Goal: Contribute content: Contribute content

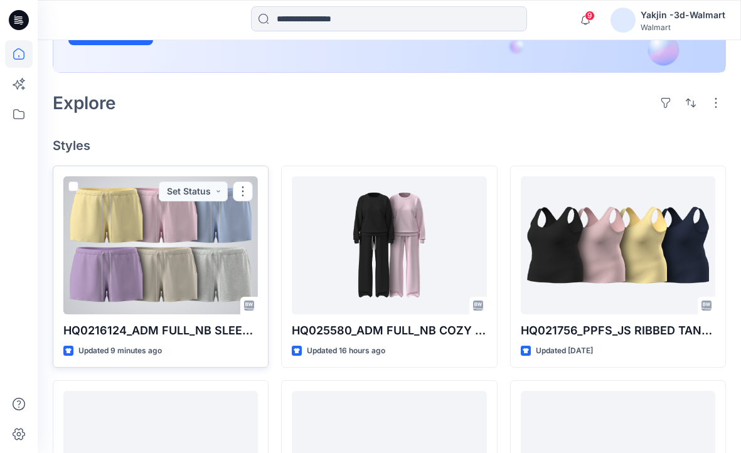
scroll to position [251, 0]
click at [186, 268] on div at bounding box center [160, 245] width 195 height 138
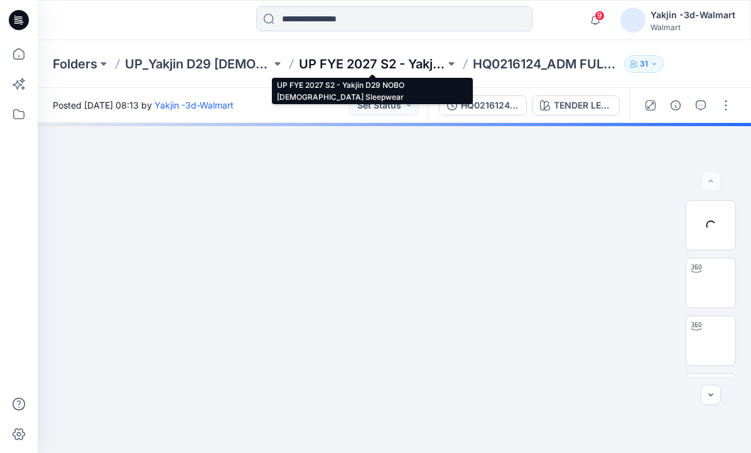
click at [333, 67] on p "UP FYE 2027 S2 - Yakjin D29 NOBO [DEMOGRAPHIC_DATA] Sleepwear" at bounding box center [372, 64] width 146 height 18
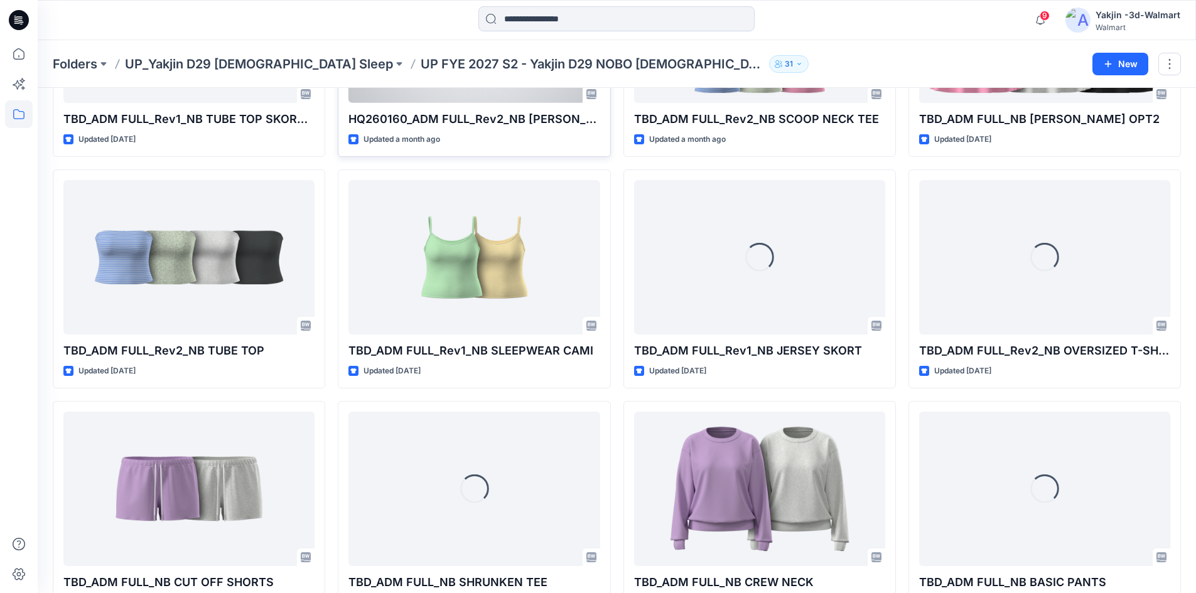
scroll to position [667, 0]
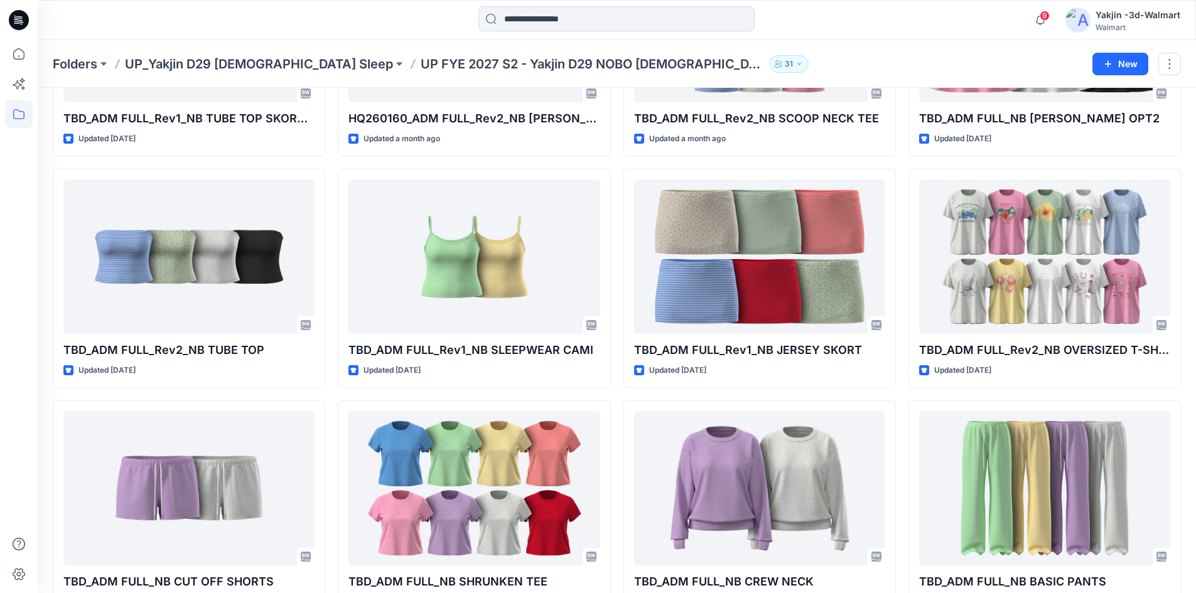
drag, startPoint x: 9, startPoint y: 304, endPoint x: 3, endPoint y: 304, distance: 6.9
click at [6, 304] on div at bounding box center [19, 316] width 28 height 553
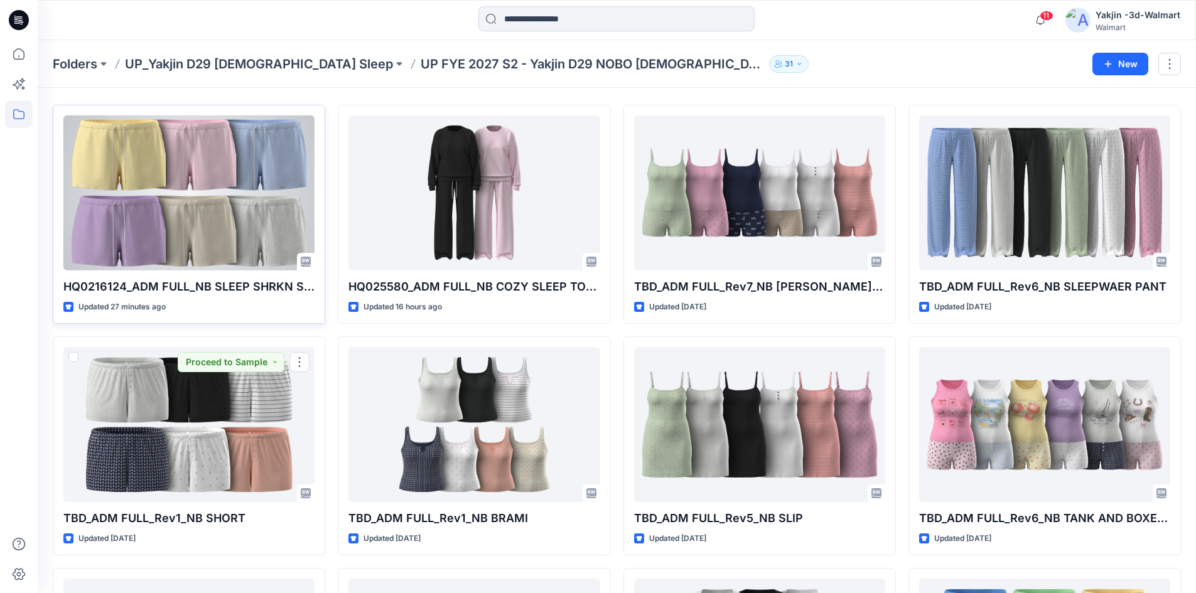
scroll to position [0, 0]
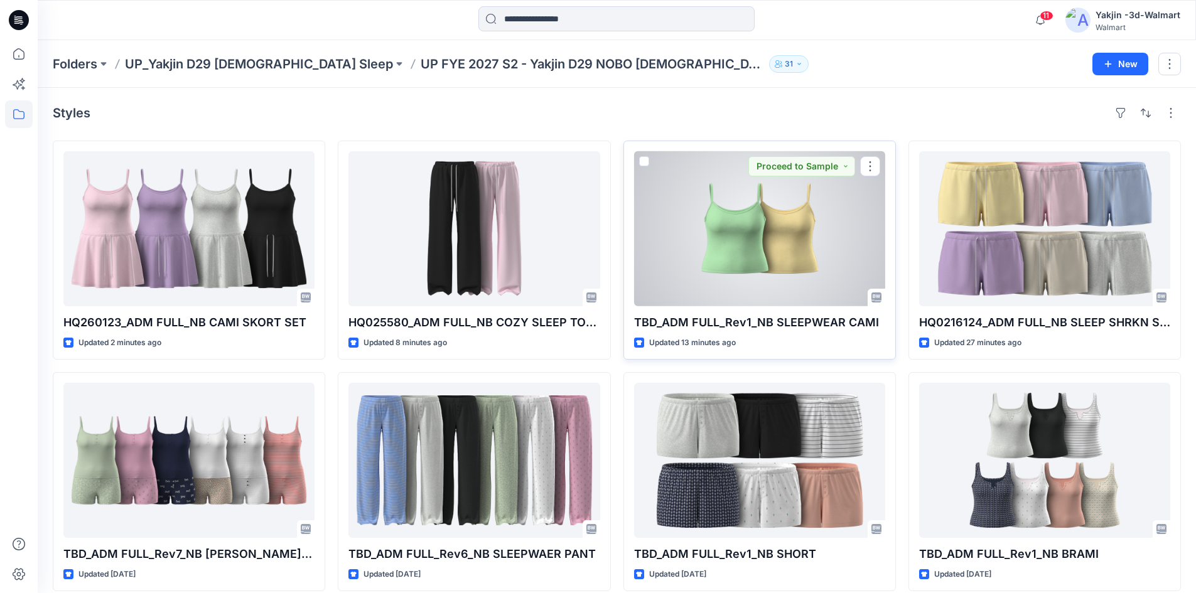
click at [696, 271] on div at bounding box center [759, 228] width 251 height 155
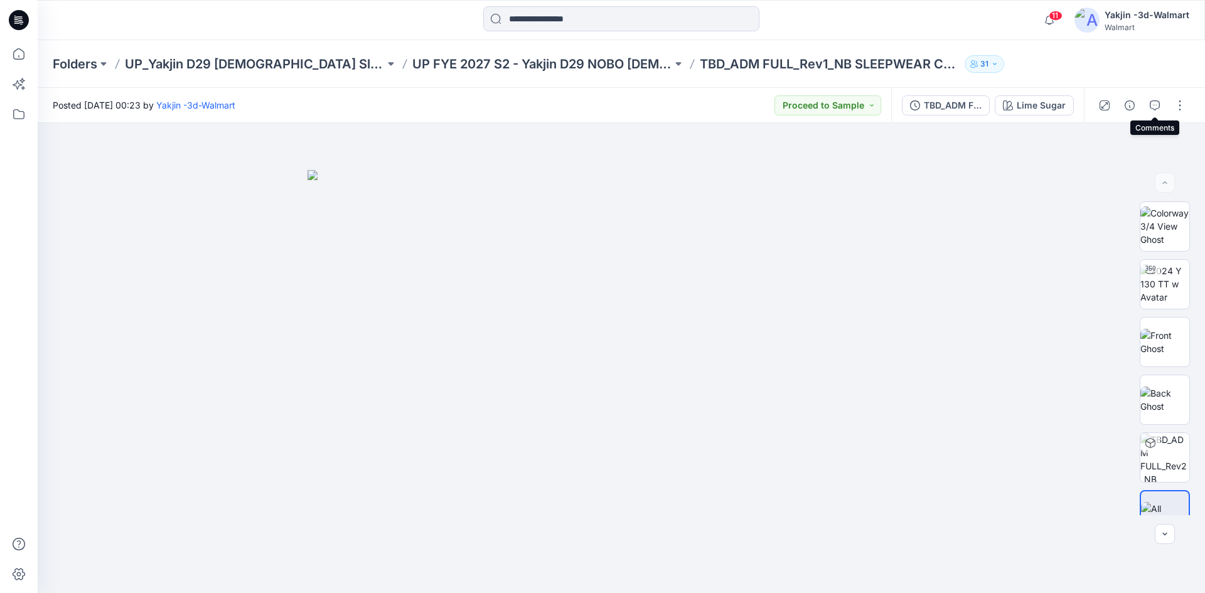
click at [1169, 105] on div at bounding box center [1142, 105] width 116 height 35
click at [1174, 109] on button "button" at bounding box center [1180, 105] width 20 height 20
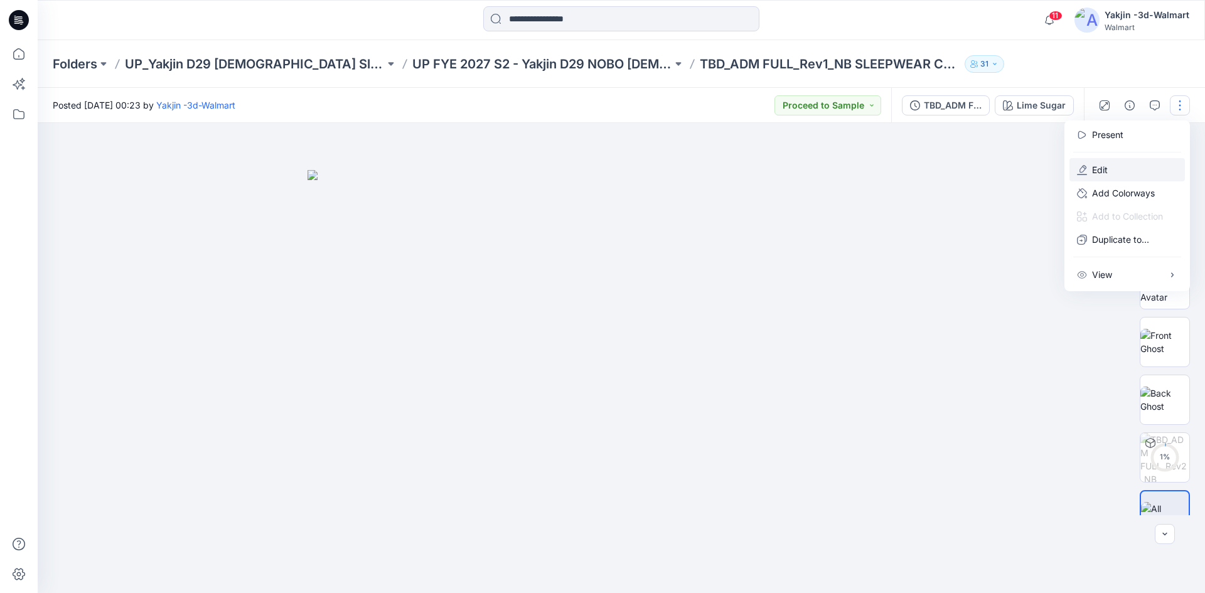
click at [1131, 166] on button "Edit" at bounding box center [1128, 169] width 116 height 23
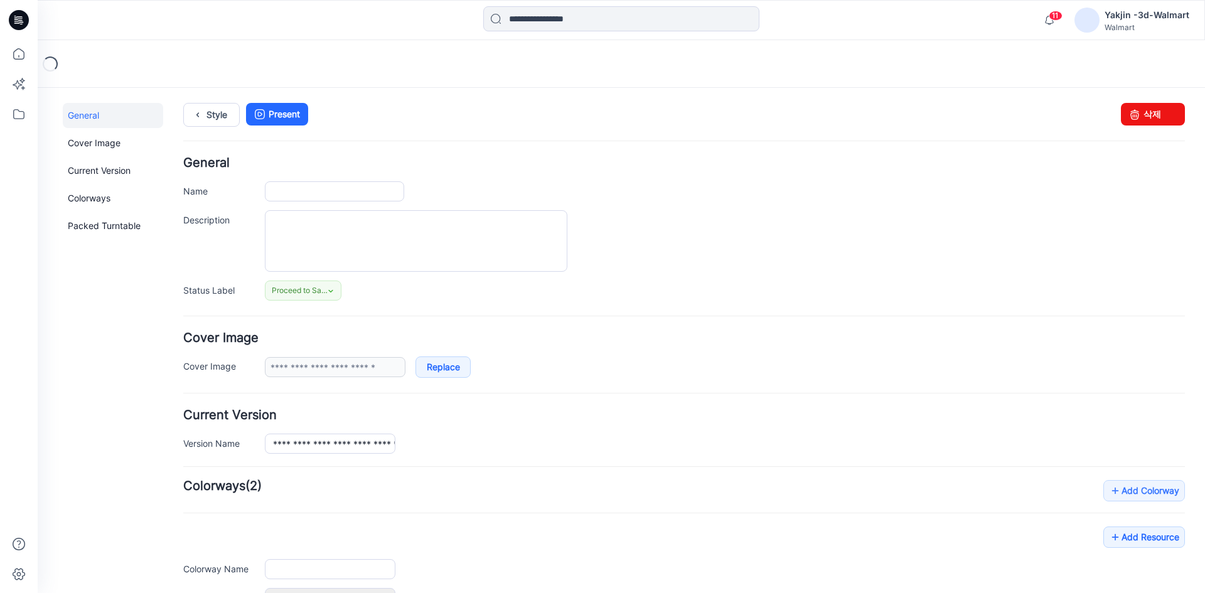
type input "**********"
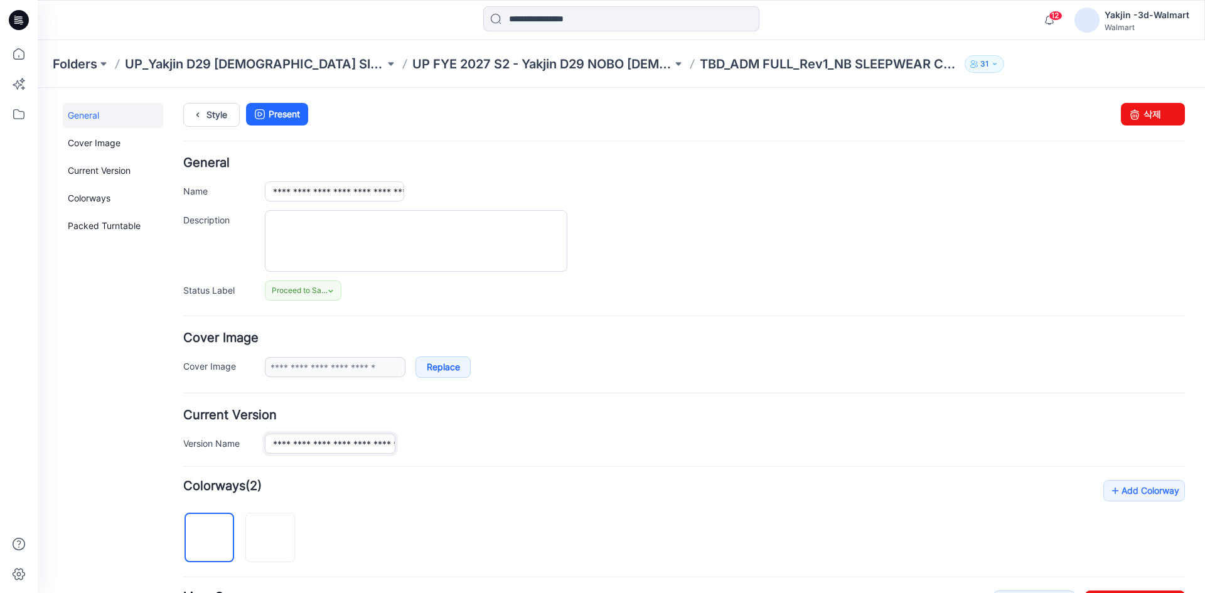
drag, startPoint x: 293, startPoint y: 447, endPoint x: 284, endPoint y: 444, distance: 9.1
click at [286, 446] on input "**********" at bounding box center [330, 444] width 131 height 20
click at [282, 441] on input "**********" at bounding box center [330, 444] width 131 height 20
drag, startPoint x: 291, startPoint y: 447, endPoint x: 257, endPoint y: 443, distance: 33.5
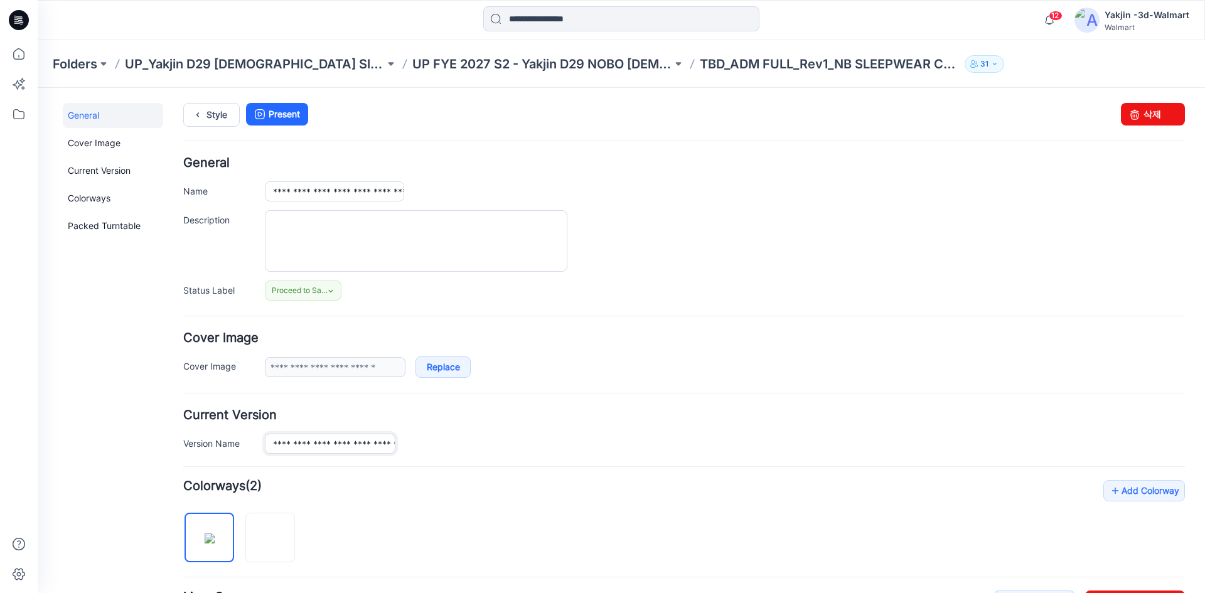
click at [257, 443] on div "**********" at bounding box center [684, 444] width 1002 height 20
paste input "*****"
type input "**********"
click at [380, 185] on input "**********" at bounding box center [334, 191] width 139 height 20
paste input "*****"
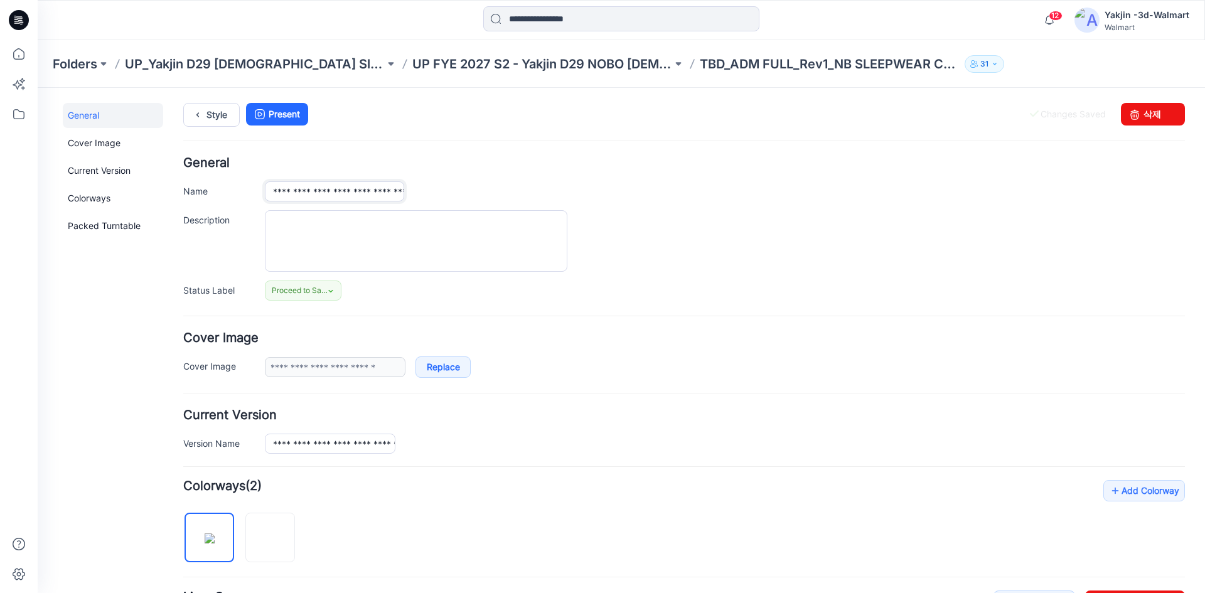
scroll to position [0, 82]
type input "**********"
click at [463, 207] on div "**********" at bounding box center [684, 229] width 1002 height 144
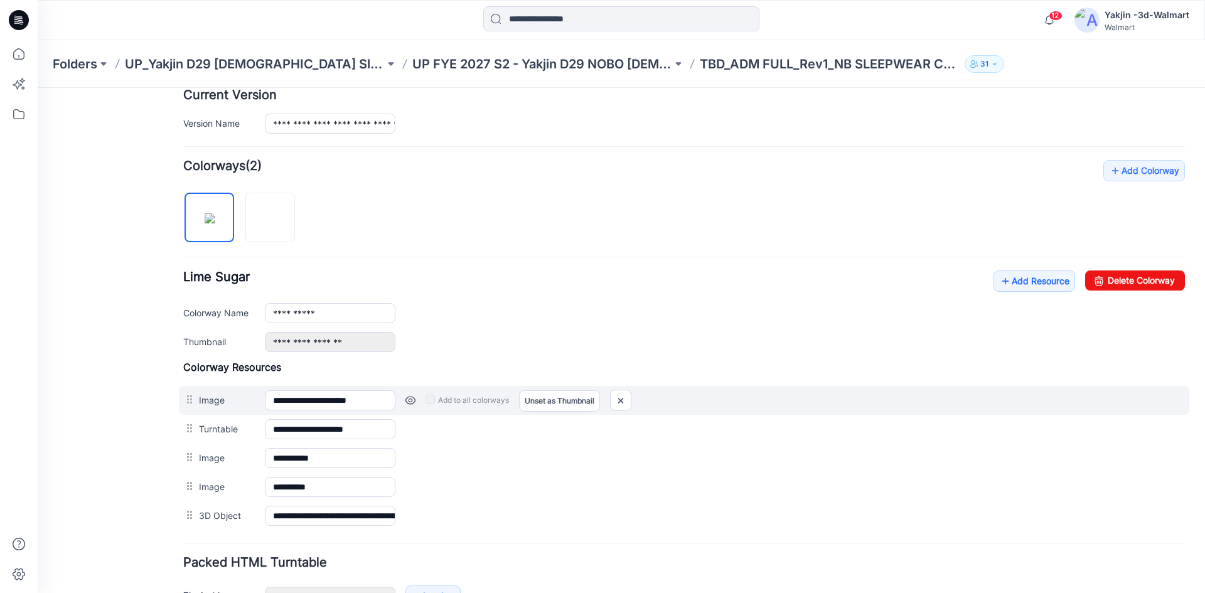
scroll to position [401, 0]
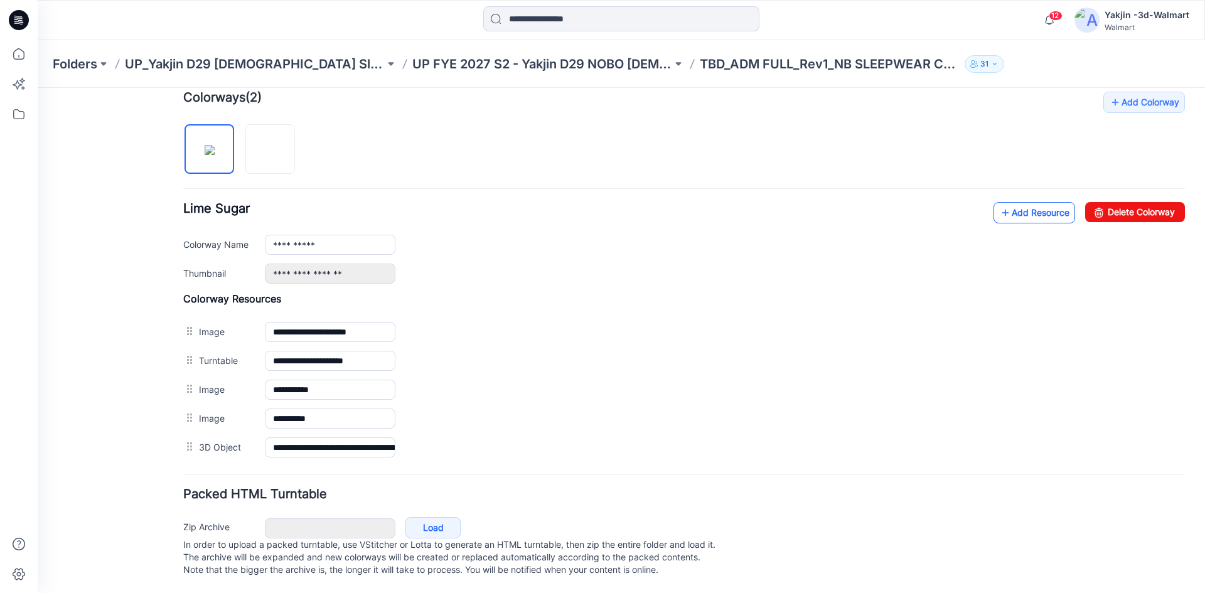
click at [1021, 202] on link "Add Resource" at bounding box center [1035, 212] width 82 height 21
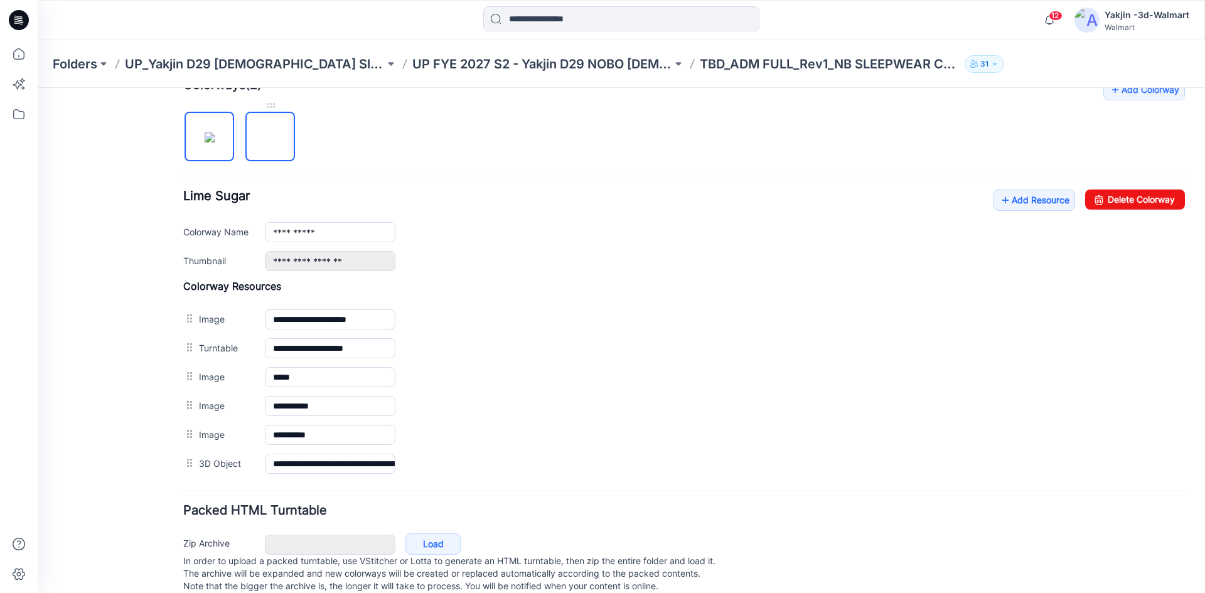
click at [271, 137] on img at bounding box center [271, 137] width 0 height 0
click at [215, 142] on img at bounding box center [210, 137] width 10 height 10
click at [271, 137] on img at bounding box center [271, 137] width 0 height 0
click at [215, 142] on img at bounding box center [210, 137] width 10 height 10
type input "**********"
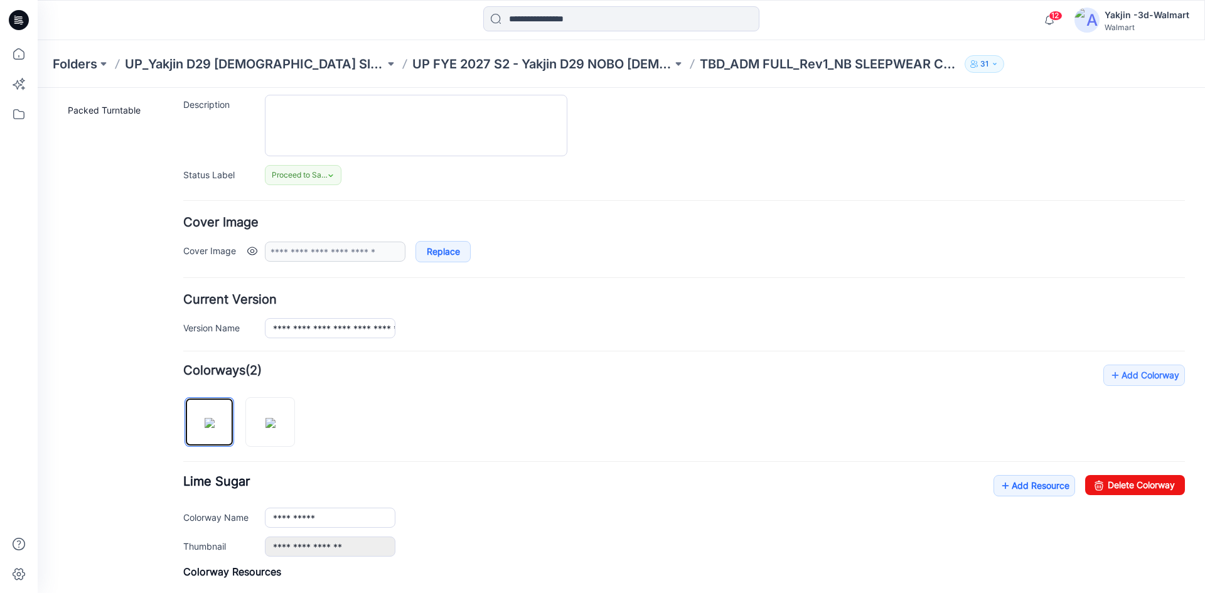
scroll to position [0, 0]
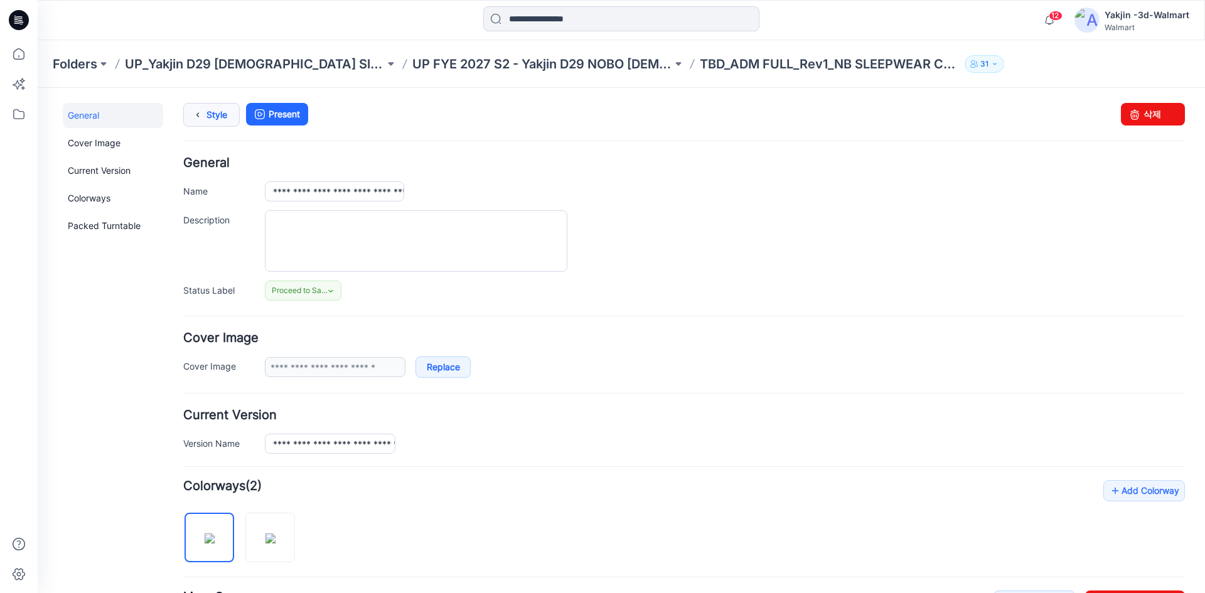
click at [212, 109] on link "Style" at bounding box center [211, 115] width 56 height 24
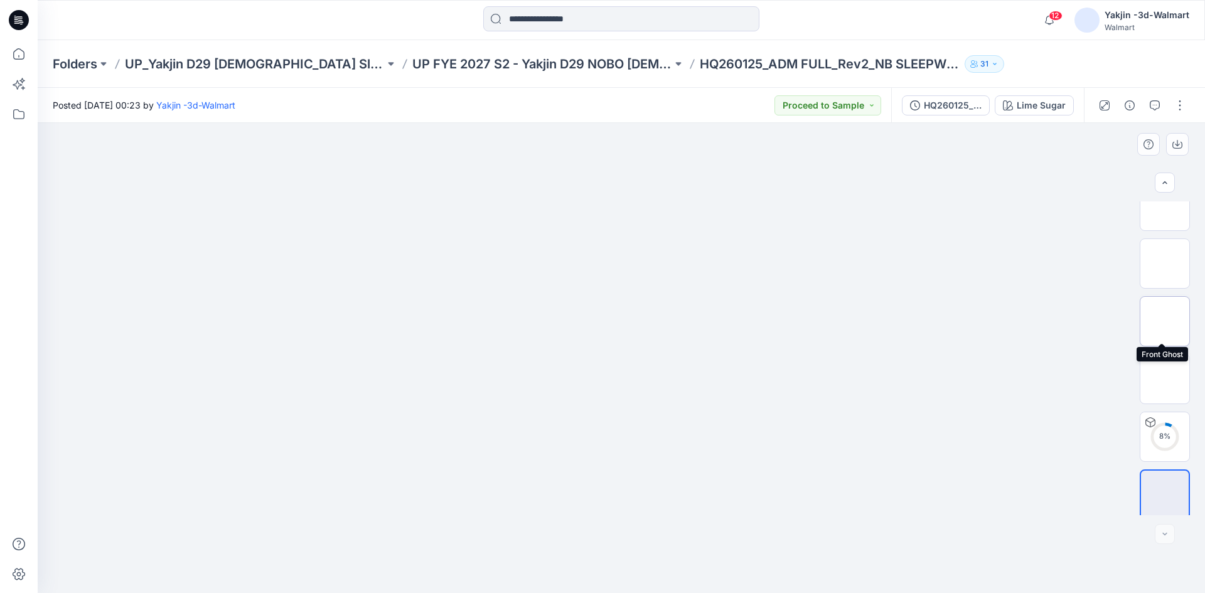
scroll to position [83, 0]
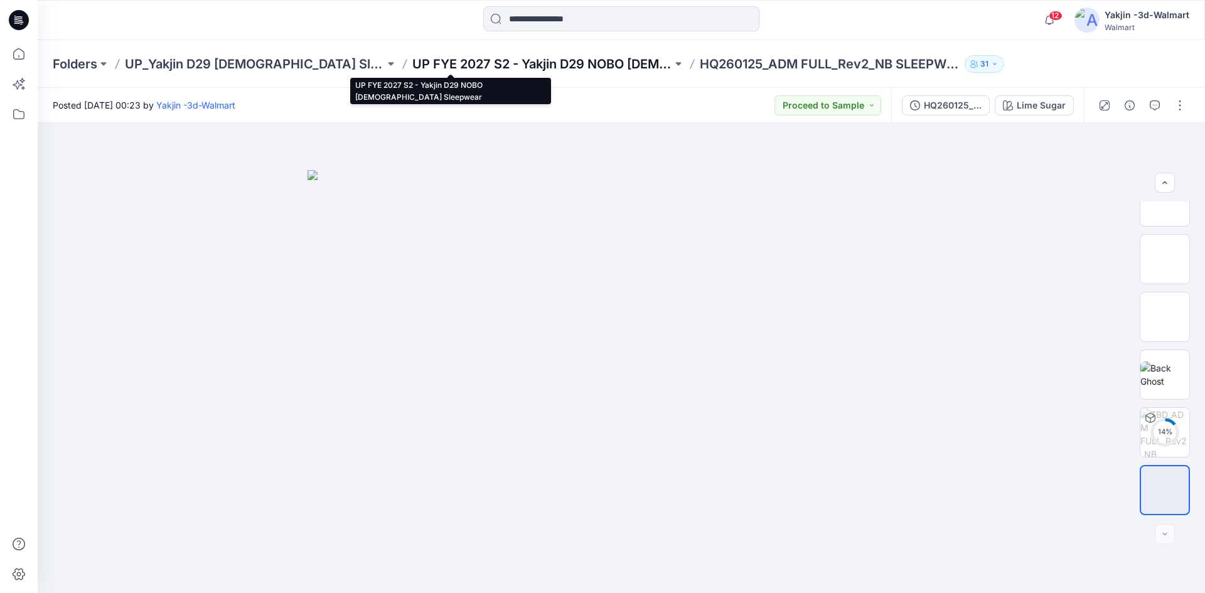
click at [475, 62] on p "UP FYE 2027 S2 - Yakjin D29 NOBO [DEMOGRAPHIC_DATA] Sleepwear" at bounding box center [542, 64] width 260 height 18
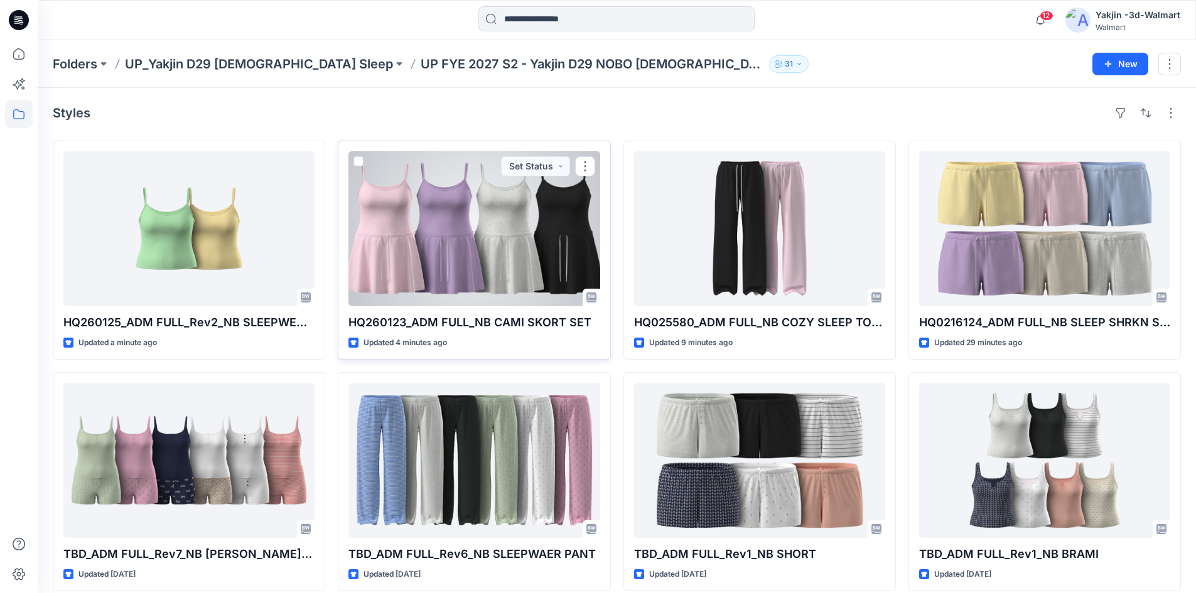
click at [444, 269] on div at bounding box center [473, 228] width 251 height 155
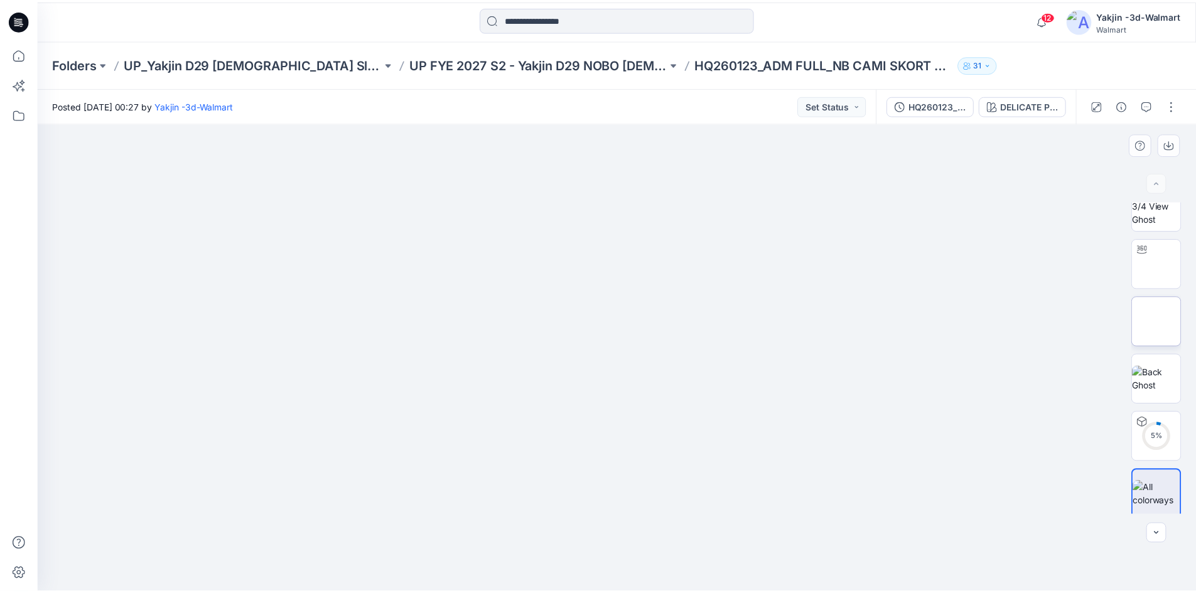
scroll to position [25, 0]
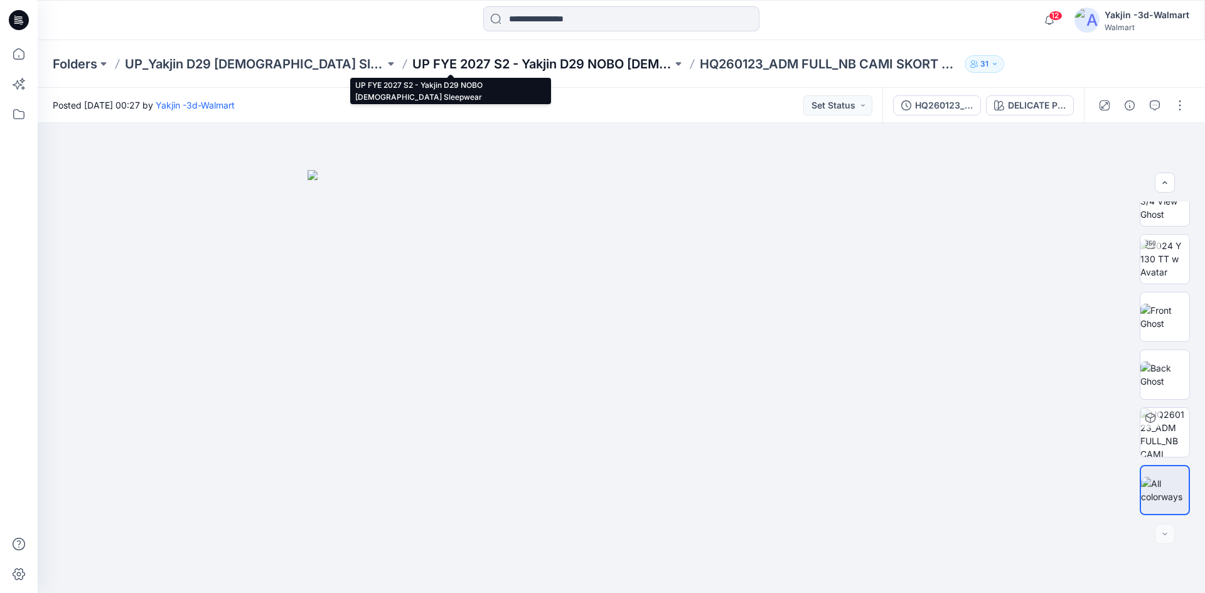
click at [546, 65] on p "UP FYE 2027 S2 - Yakjin D29 NOBO [DEMOGRAPHIC_DATA] Sleepwear" at bounding box center [542, 64] width 260 height 18
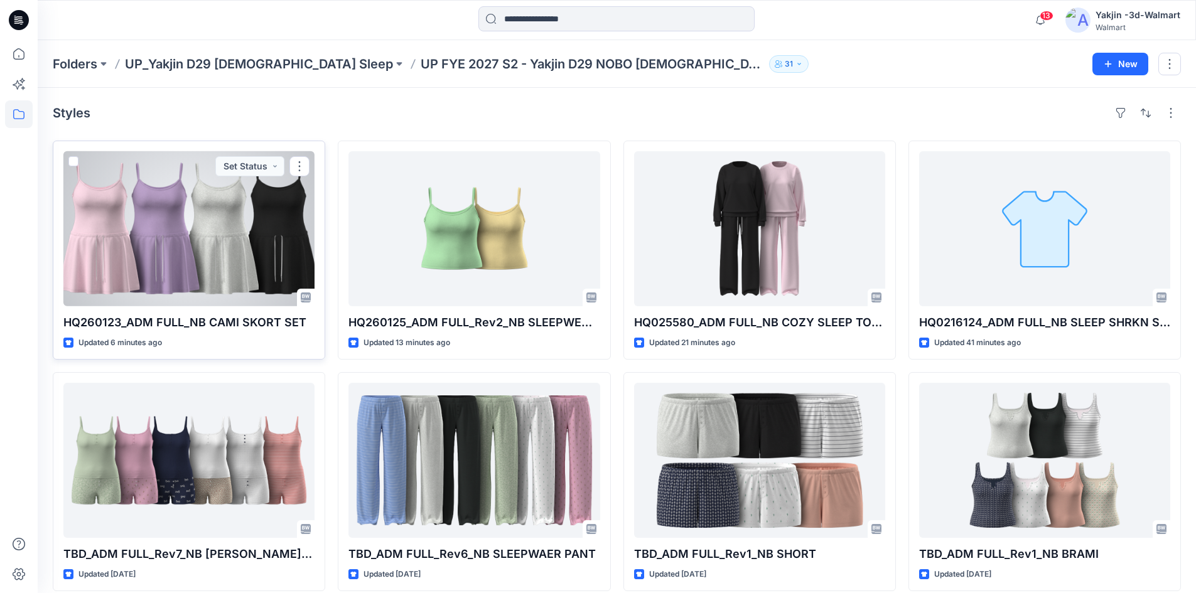
click at [225, 261] on div at bounding box center [188, 228] width 251 height 155
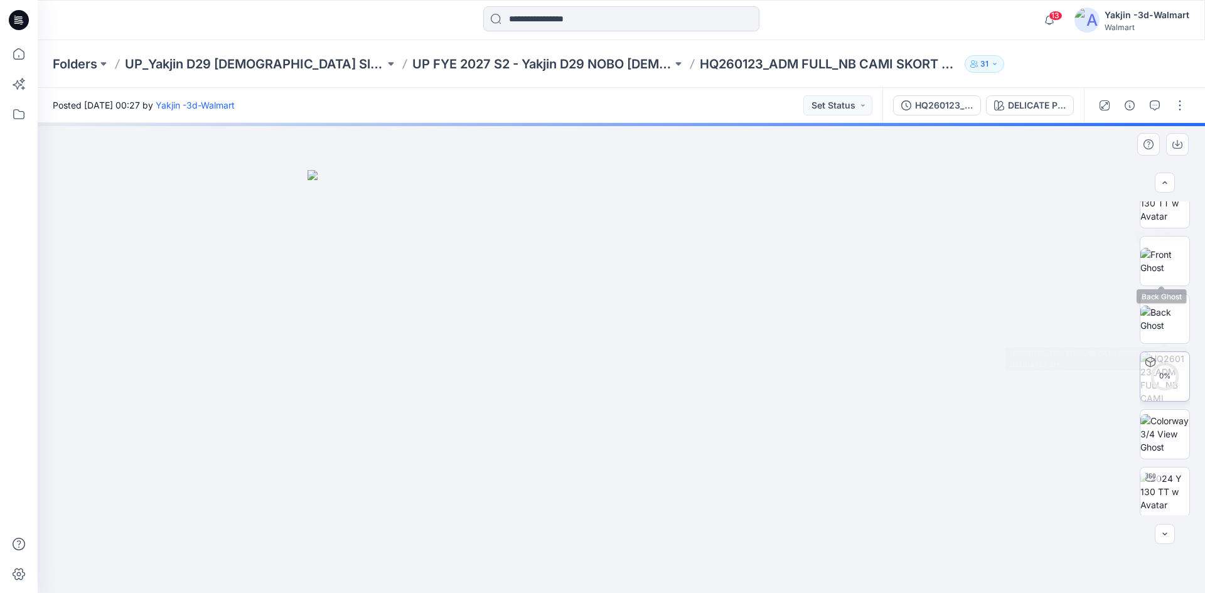
scroll to position [141, 0]
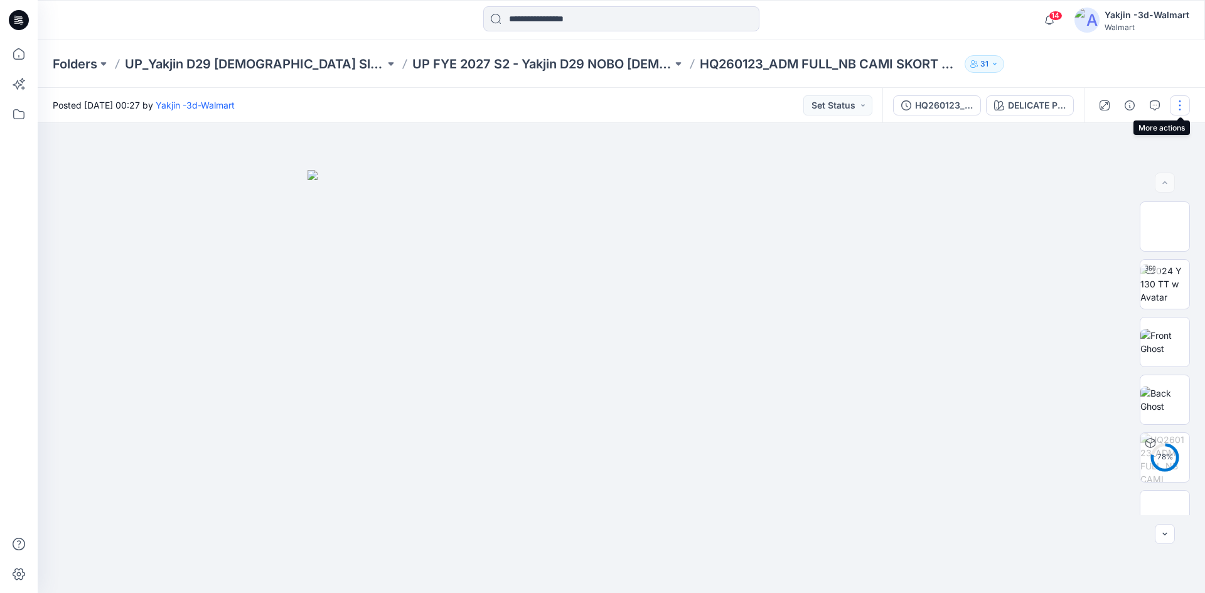
click at [1176, 97] on button "button" at bounding box center [1180, 105] width 20 height 20
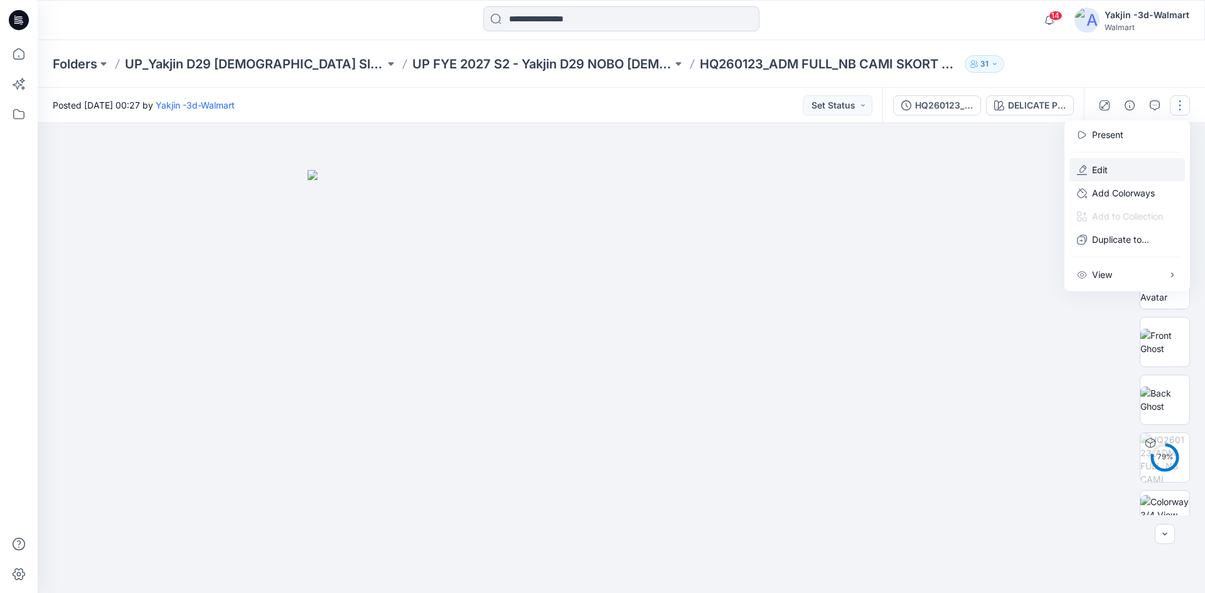
click at [1099, 168] on p "Edit" at bounding box center [1100, 169] width 16 height 13
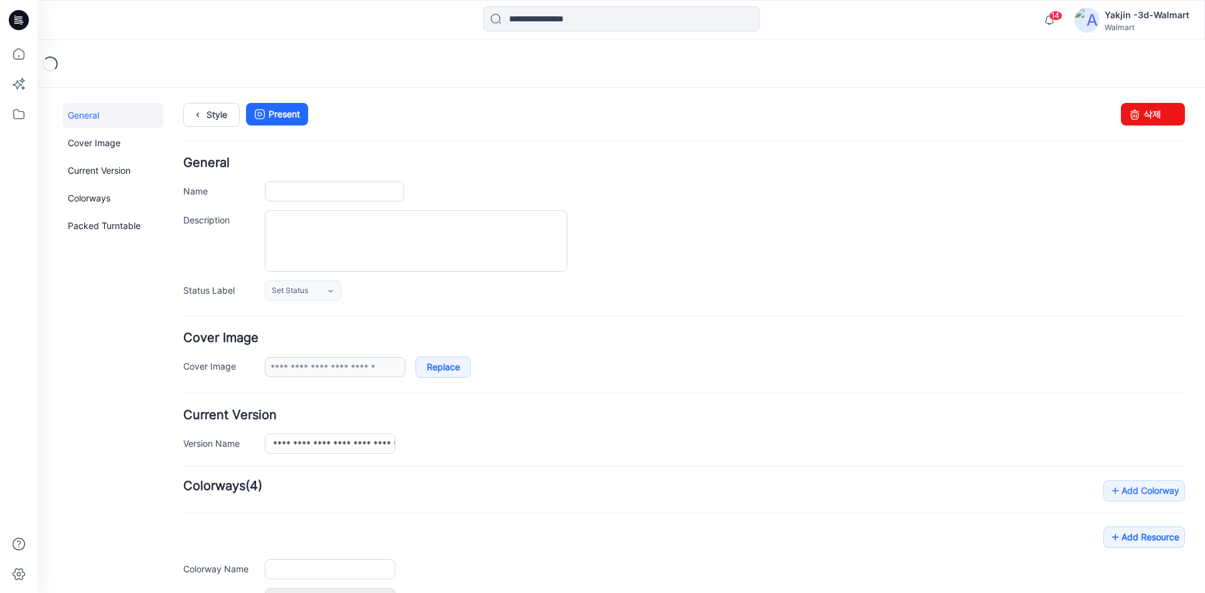
type input "**********"
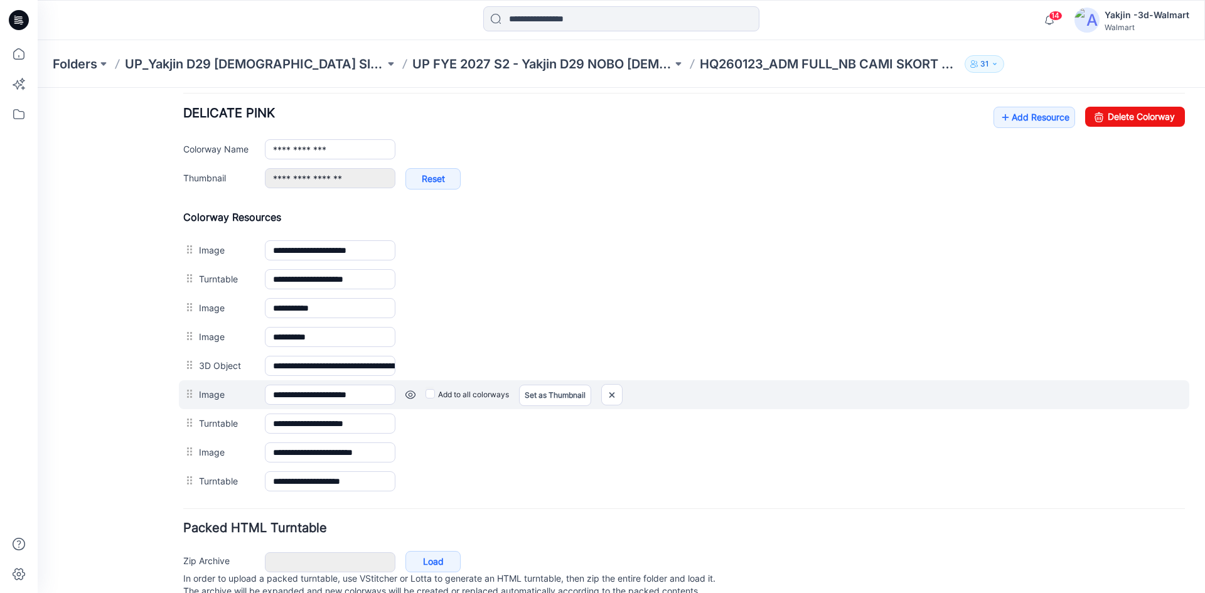
scroll to position [530, 0]
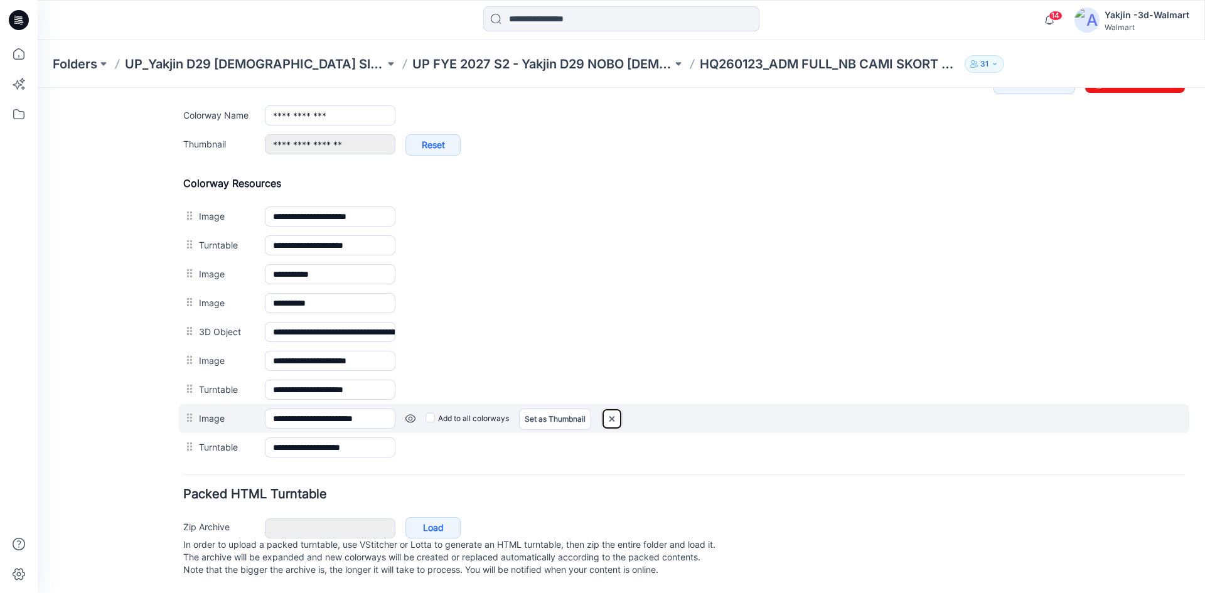
click at [616, 409] on img at bounding box center [612, 419] width 20 height 21
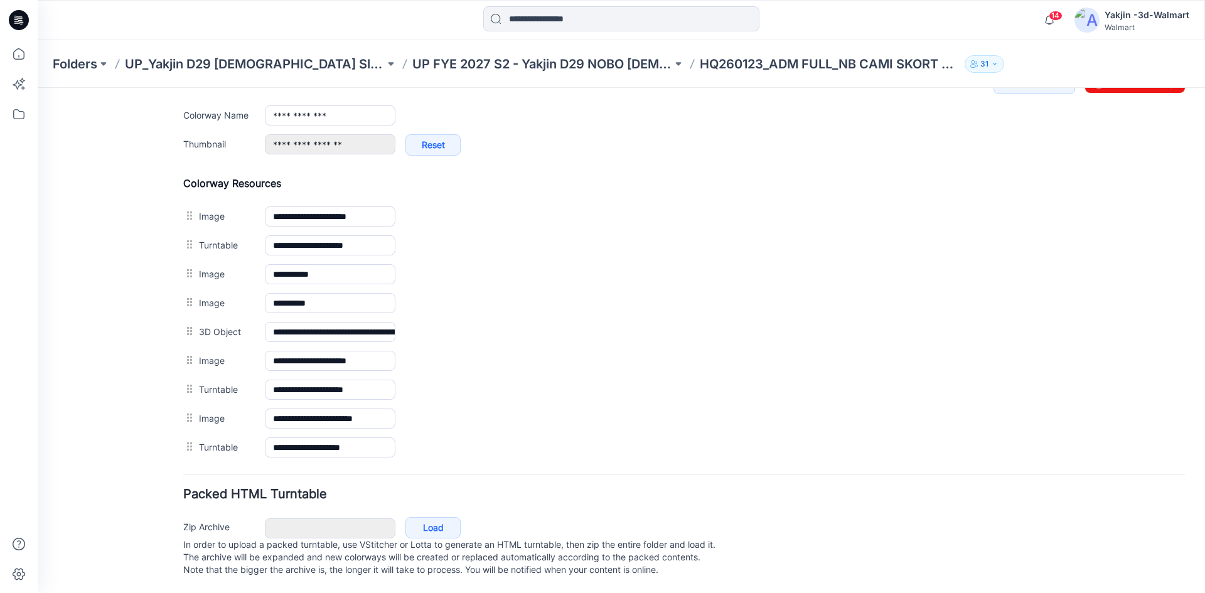
scroll to position [502, 0]
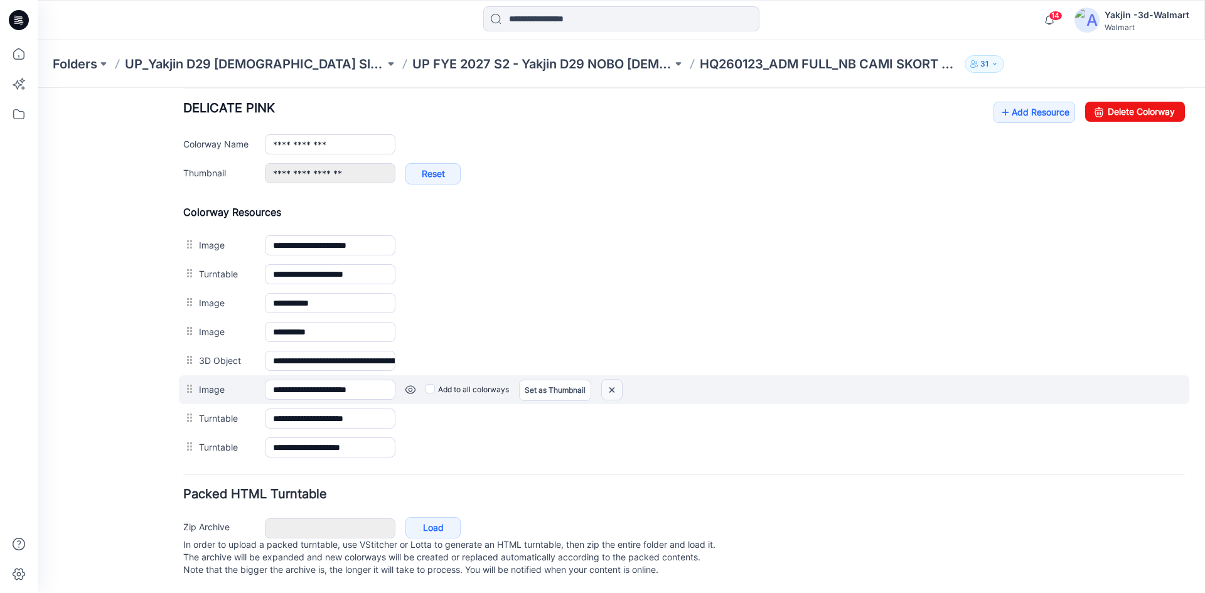
click at [620, 380] on img at bounding box center [612, 390] width 20 height 21
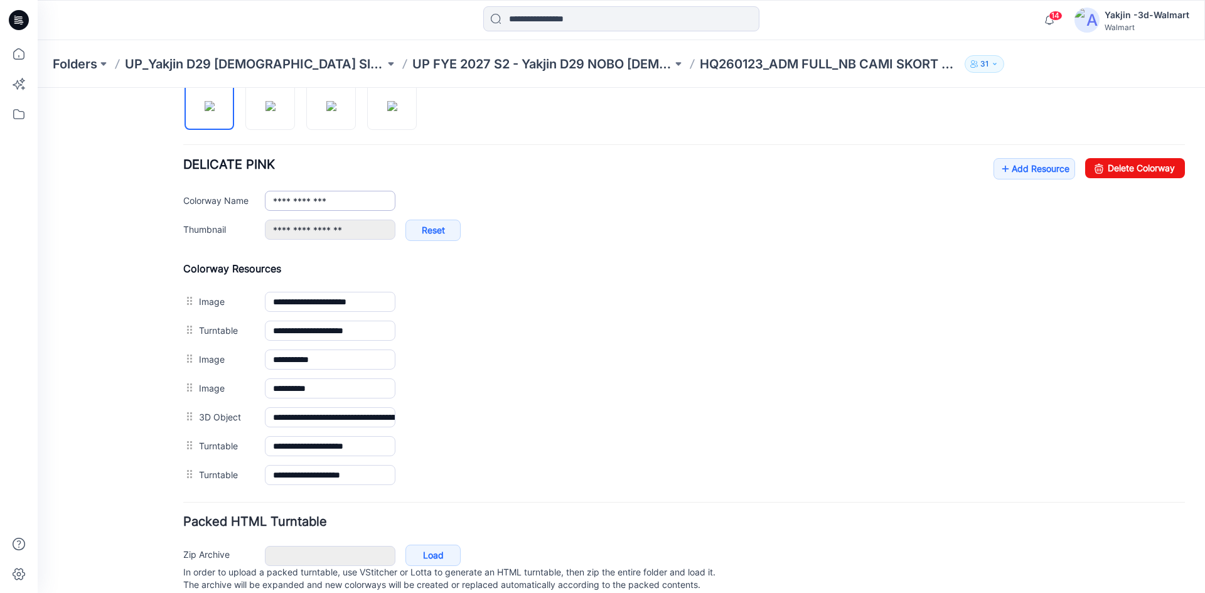
scroll to position [410, 0]
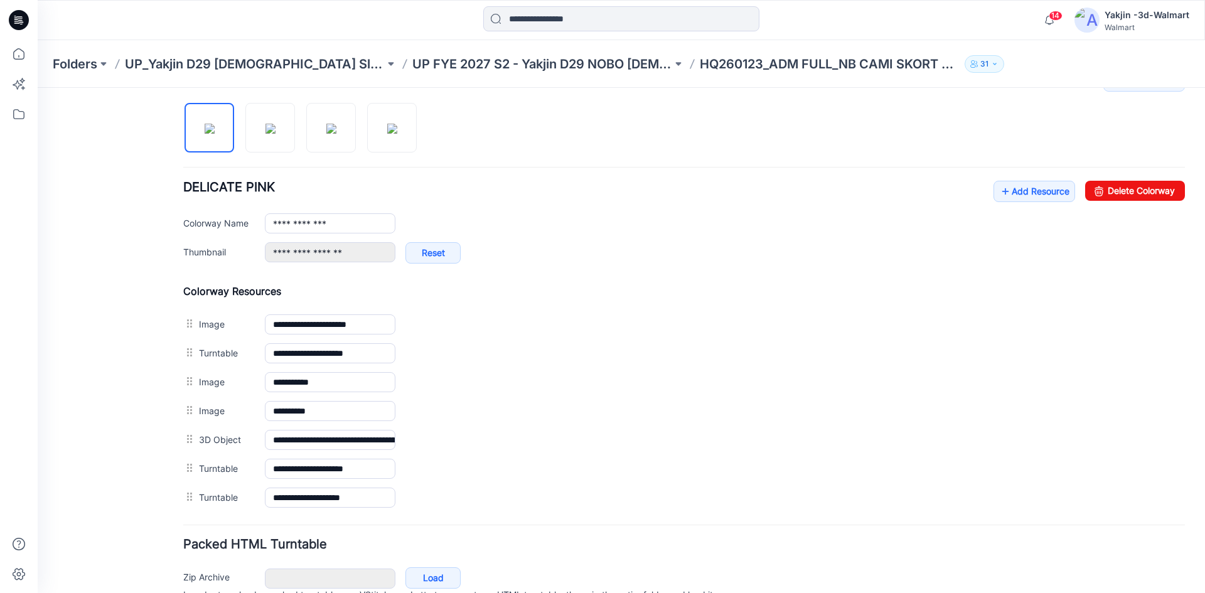
click at [243, 123] on div at bounding box center [305, 121] width 244 height 65
click at [266, 124] on img at bounding box center [271, 129] width 10 height 10
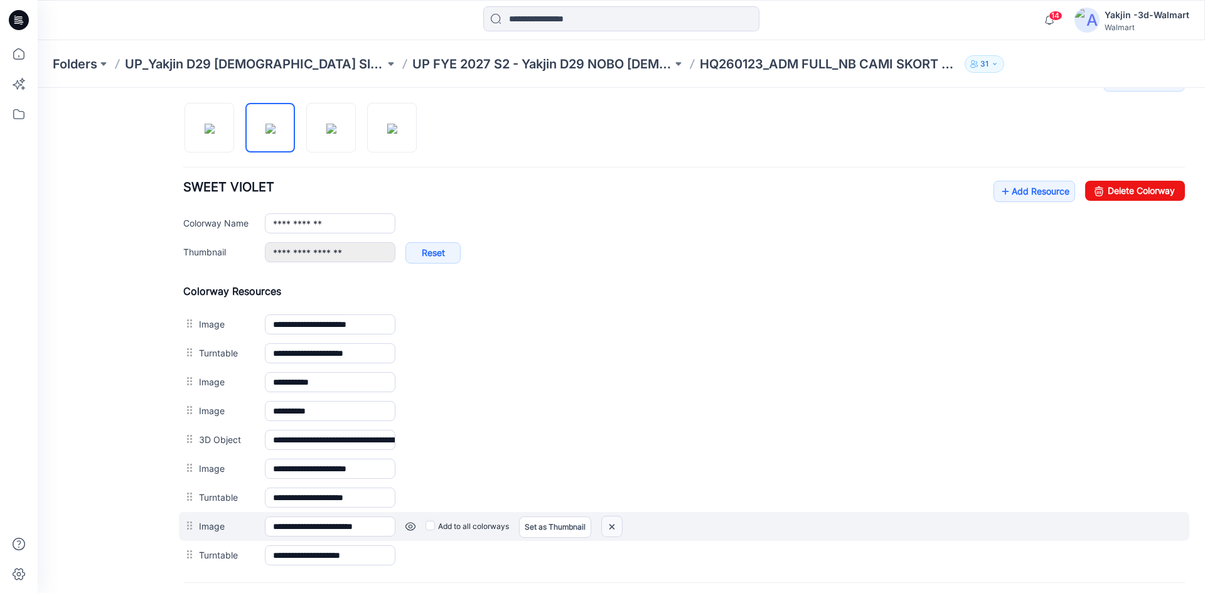
drag, startPoint x: 612, startPoint y: 526, endPoint x: 703, endPoint y: 165, distance: 372.2
click at [612, 526] on img at bounding box center [612, 527] width 20 height 21
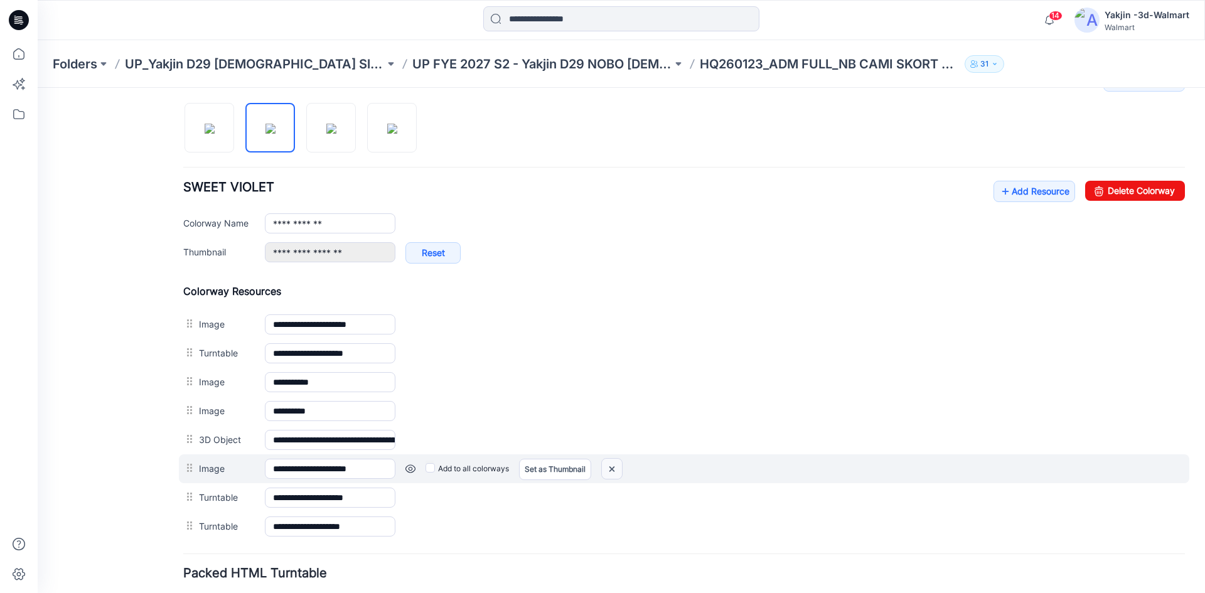
drag, startPoint x: 621, startPoint y: 468, endPoint x: 704, endPoint y: 151, distance: 328.3
click at [621, 468] on img at bounding box center [612, 469] width 20 height 21
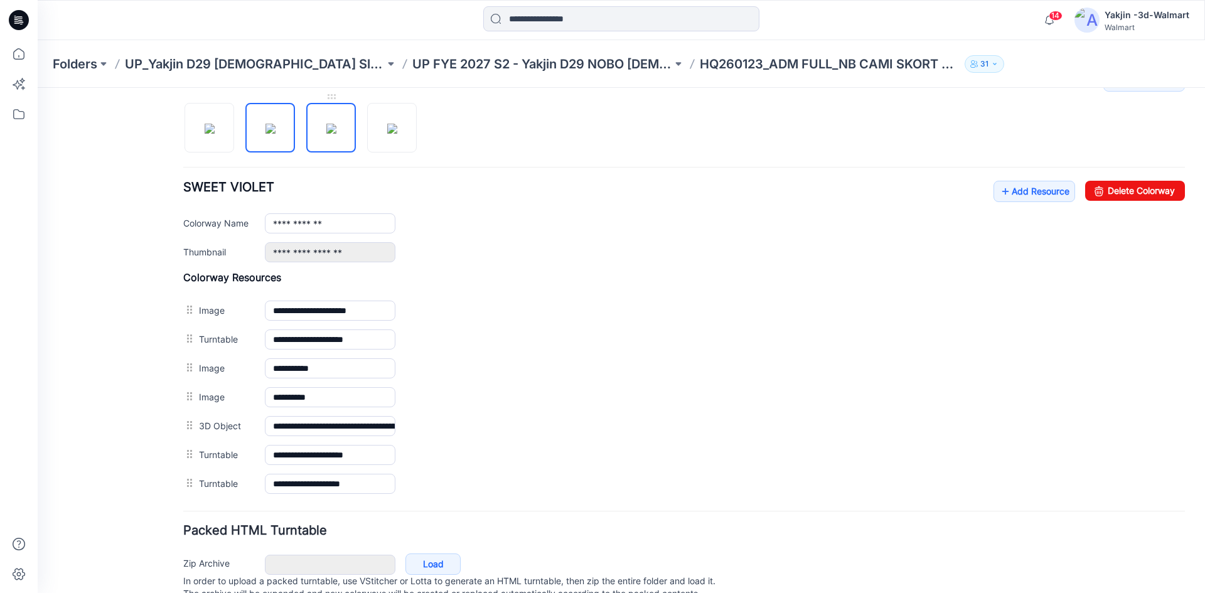
click at [326, 134] on img at bounding box center [331, 129] width 10 height 10
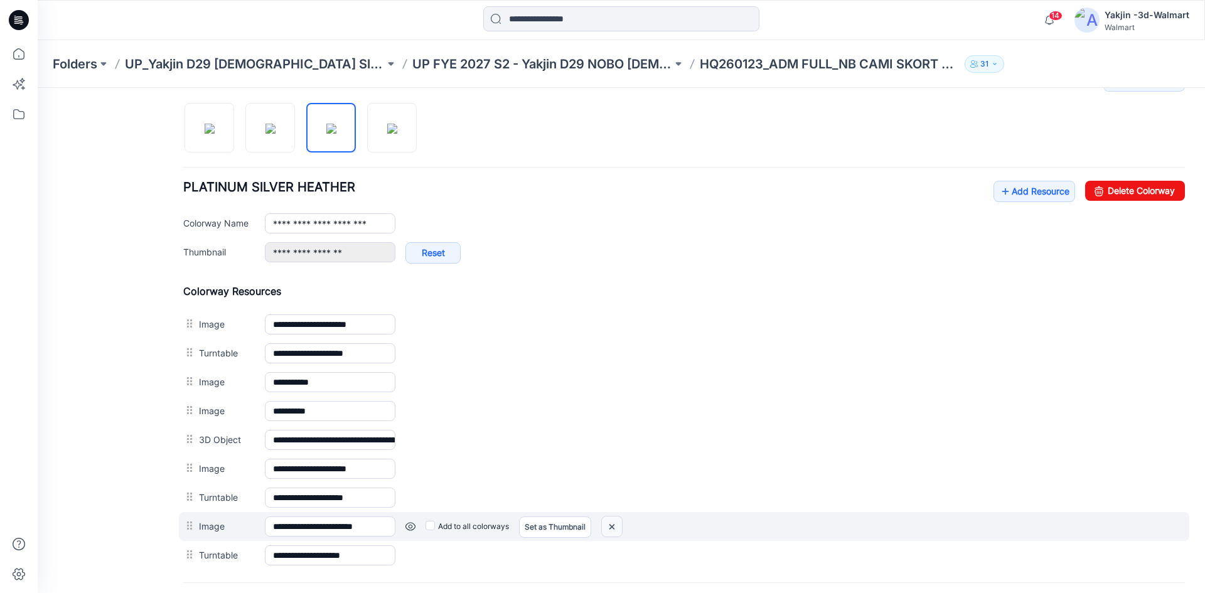
drag, startPoint x: 613, startPoint y: 529, endPoint x: 709, endPoint y: 169, distance: 372.3
click at [613, 529] on img at bounding box center [612, 527] width 20 height 21
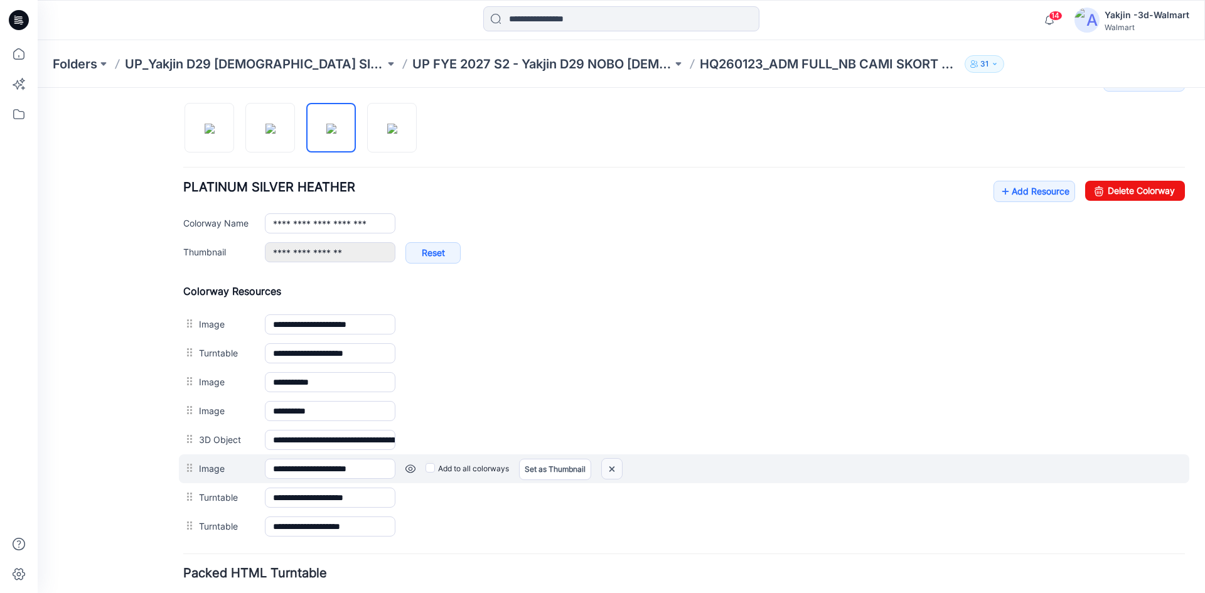
drag, startPoint x: 616, startPoint y: 472, endPoint x: 712, endPoint y: 154, distance: 332.4
click at [616, 472] on img at bounding box center [612, 469] width 20 height 21
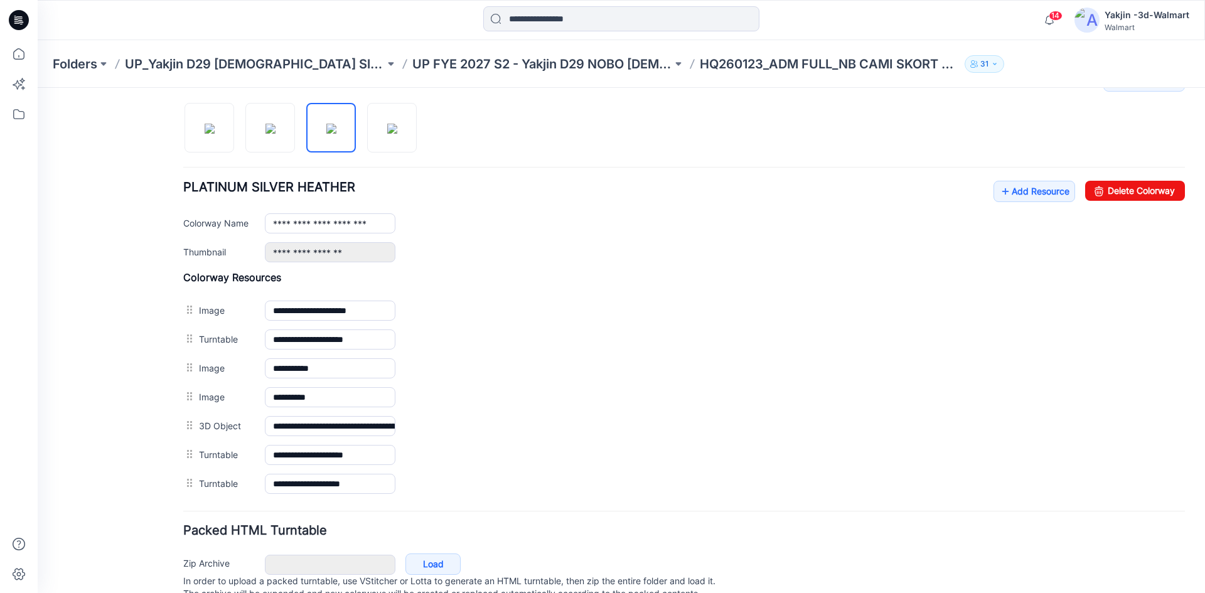
click at [191, 468] on div "**********" at bounding box center [684, 455] width 1002 height 29
click at [387, 130] on img at bounding box center [392, 129] width 10 height 10
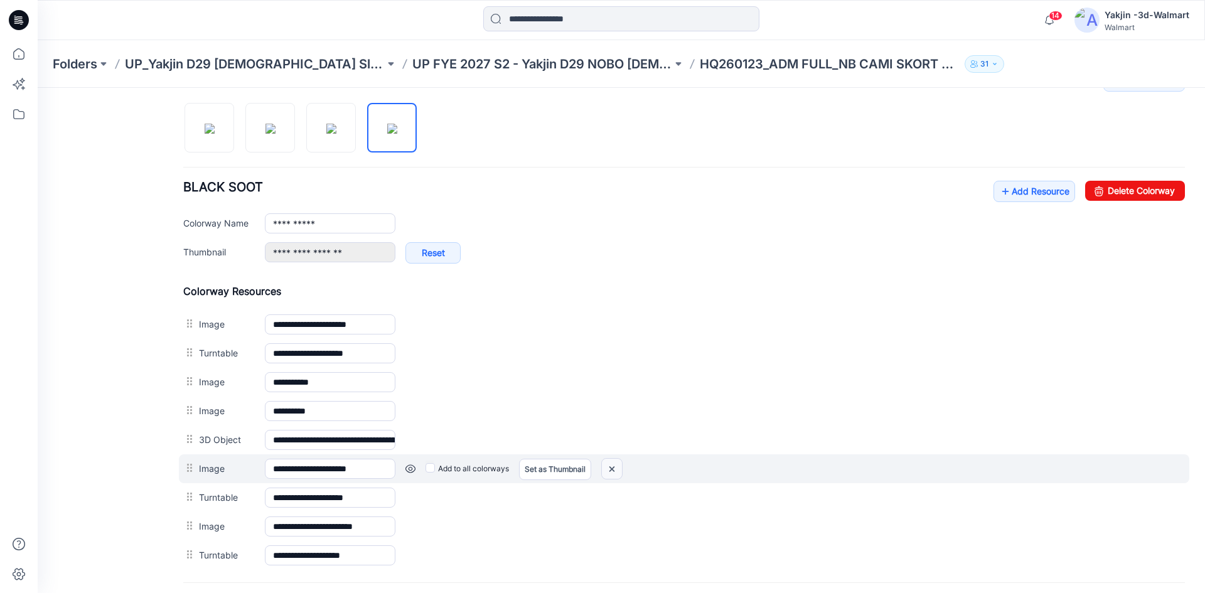
click at [611, 468] on img at bounding box center [612, 469] width 20 height 21
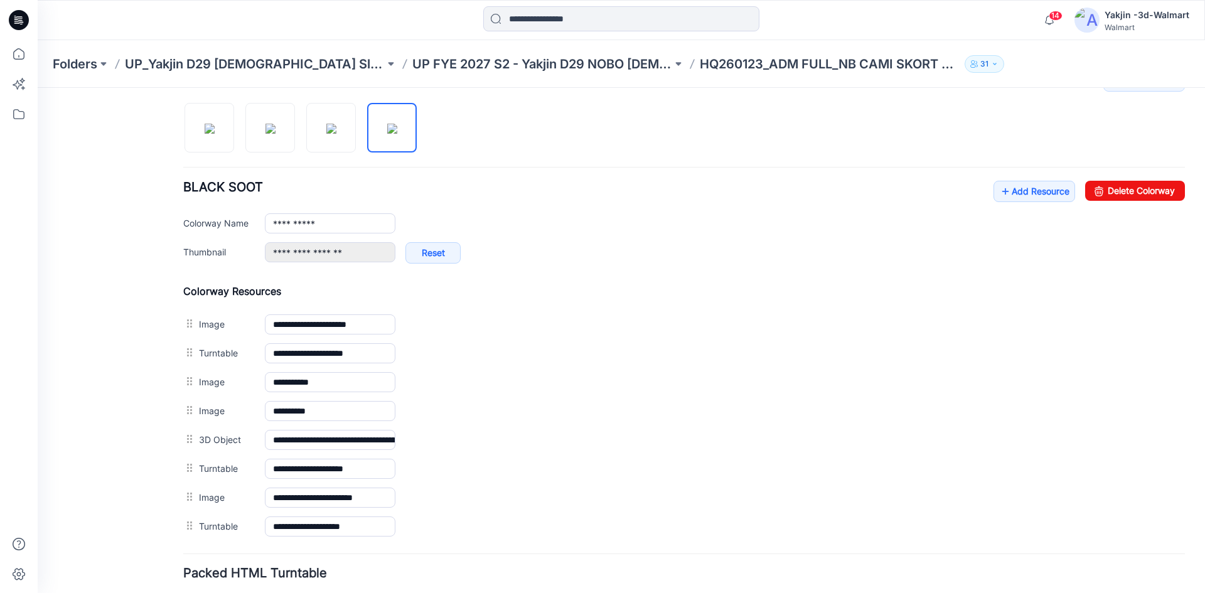
click at [38, 88] on img at bounding box center [38, 88] width 0 height 0
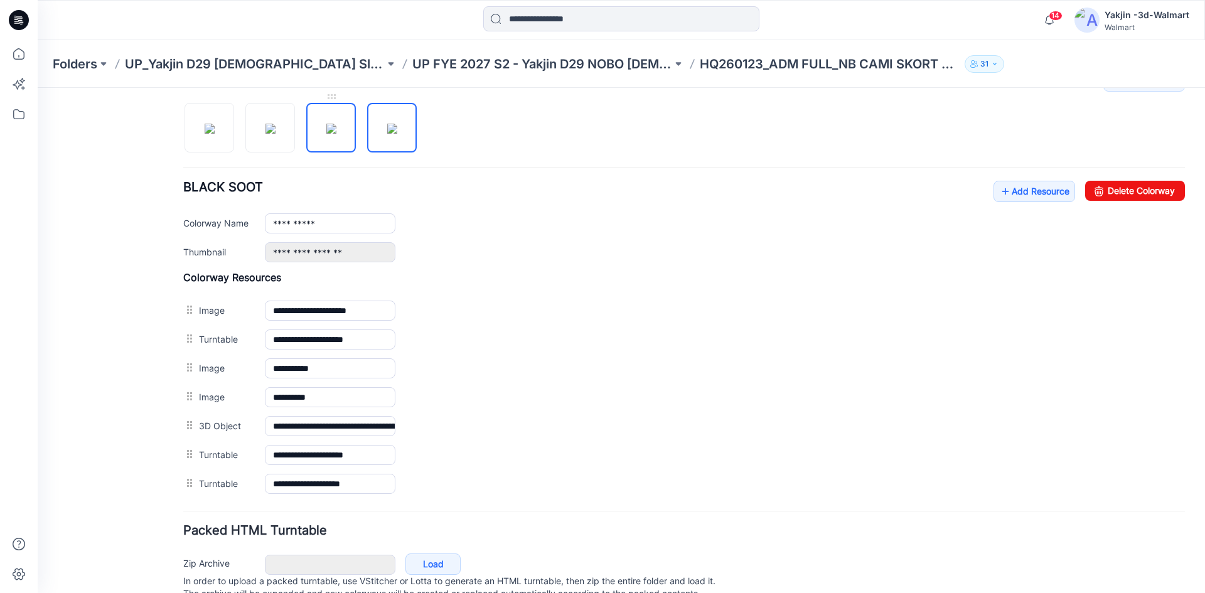
click at [336, 124] on img at bounding box center [331, 129] width 10 height 10
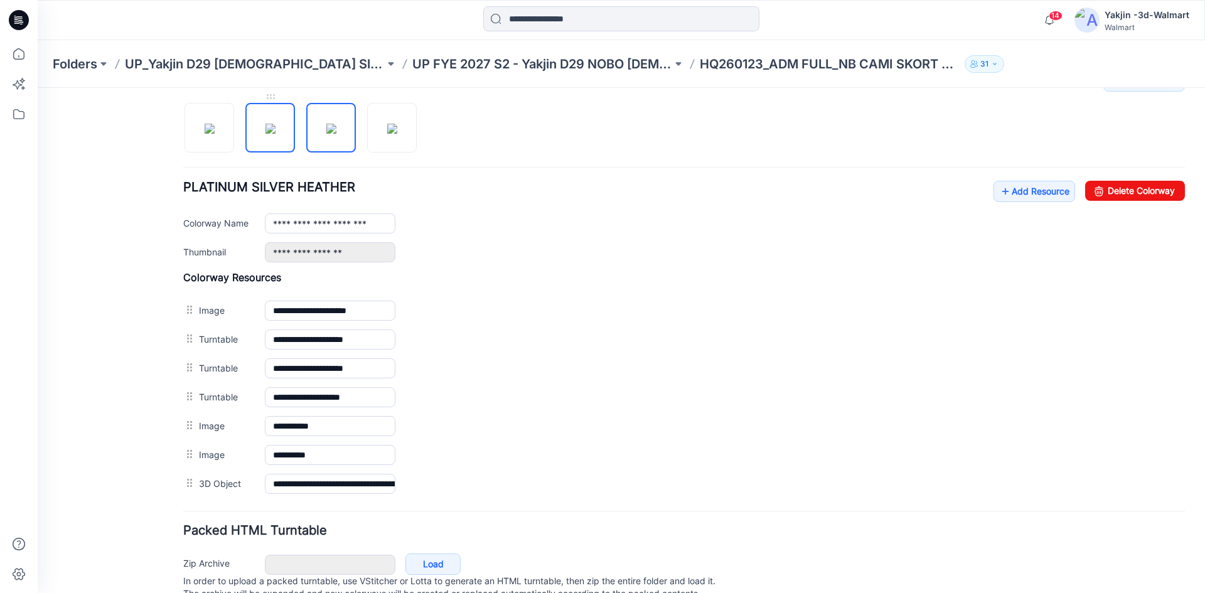
click at [276, 130] on img at bounding box center [271, 129] width 10 height 10
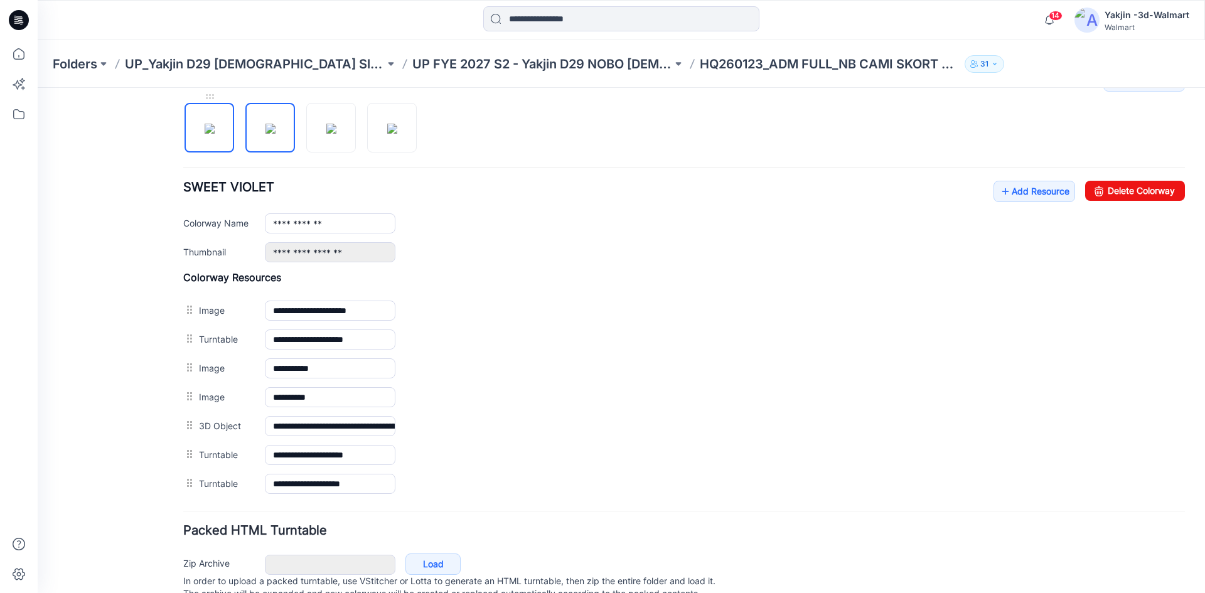
click at [205, 134] on img at bounding box center [210, 129] width 10 height 10
click at [266, 134] on img at bounding box center [271, 129] width 10 height 10
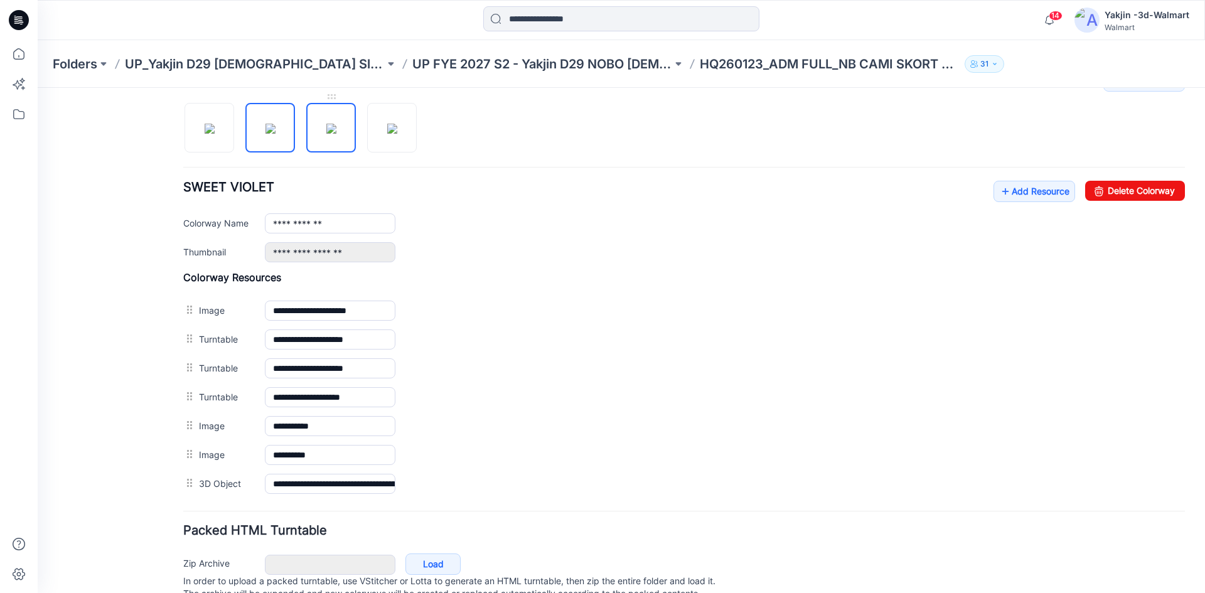
click at [326, 131] on img at bounding box center [331, 129] width 10 height 10
click at [387, 125] on img at bounding box center [392, 129] width 10 height 10
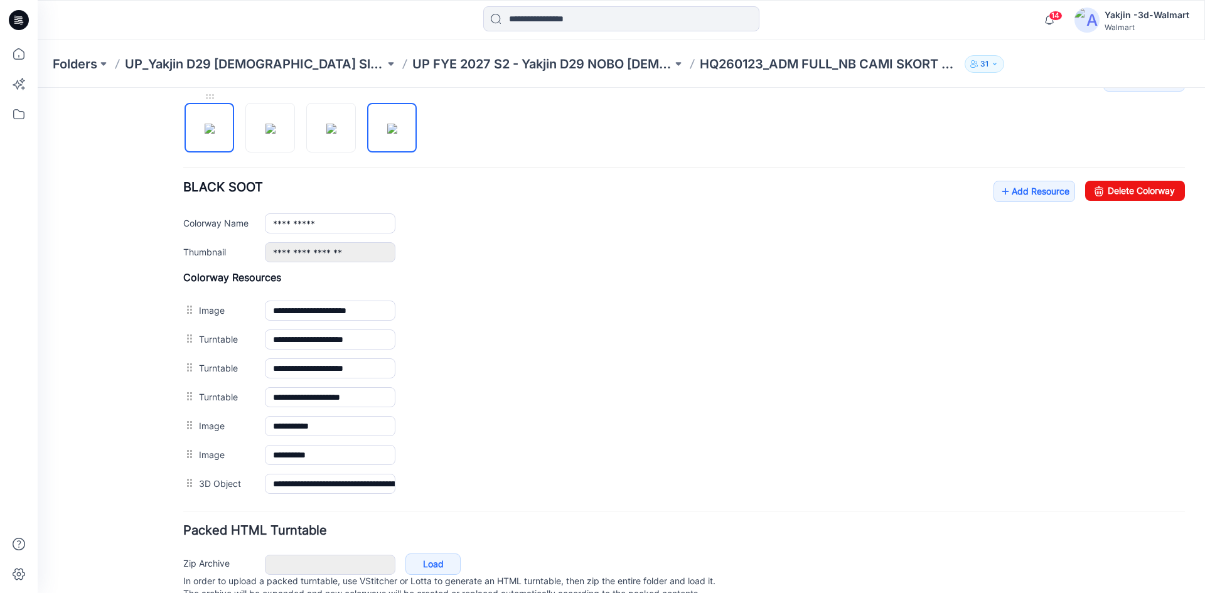
click at [214, 134] on img at bounding box center [210, 129] width 10 height 10
click at [266, 132] on img at bounding box center [271, 129] width 10 height 10
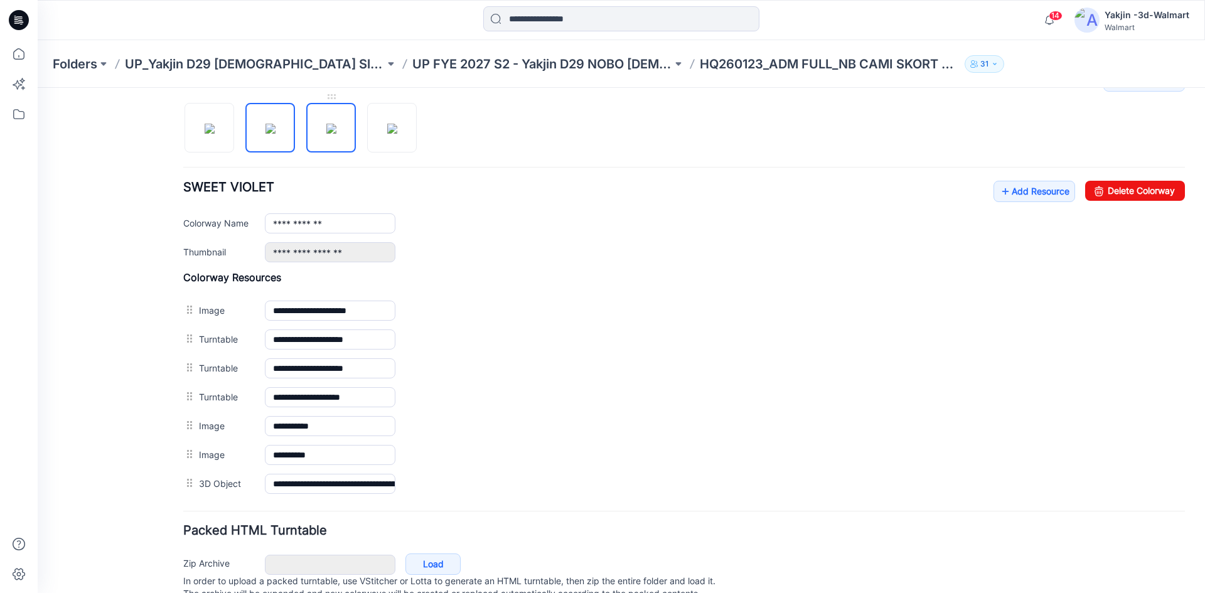
click at [326, 132] on img at bounding box center [331, 129] width 10 height 10
click at [387, 134] on img at bounding box center [392, 129] width 10 height 10
click at [328, 127] on img at bounding box center [331, 129] width 10 height 10
click at [387, 126] on img at bounding box center [392, 129] width 10 height 10
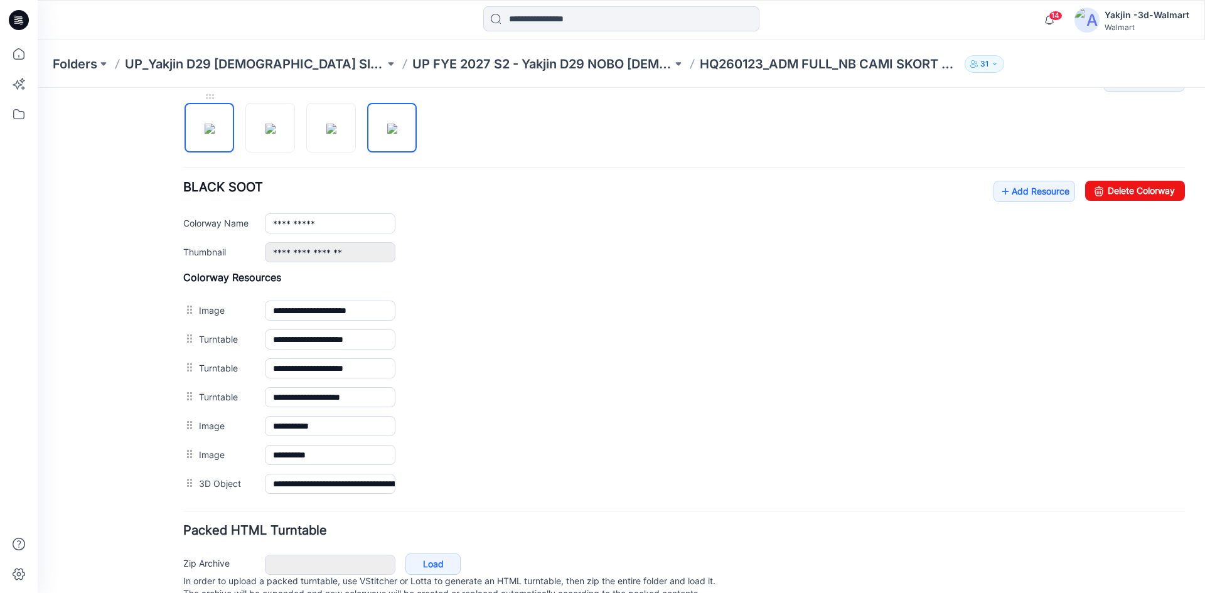
click at [210, 124] on img at bounding box center [210, 129] width 10 height 10
click at [1054, 182] on link "Add Resource" at bounding box center [1035, 191] width 82 height 21
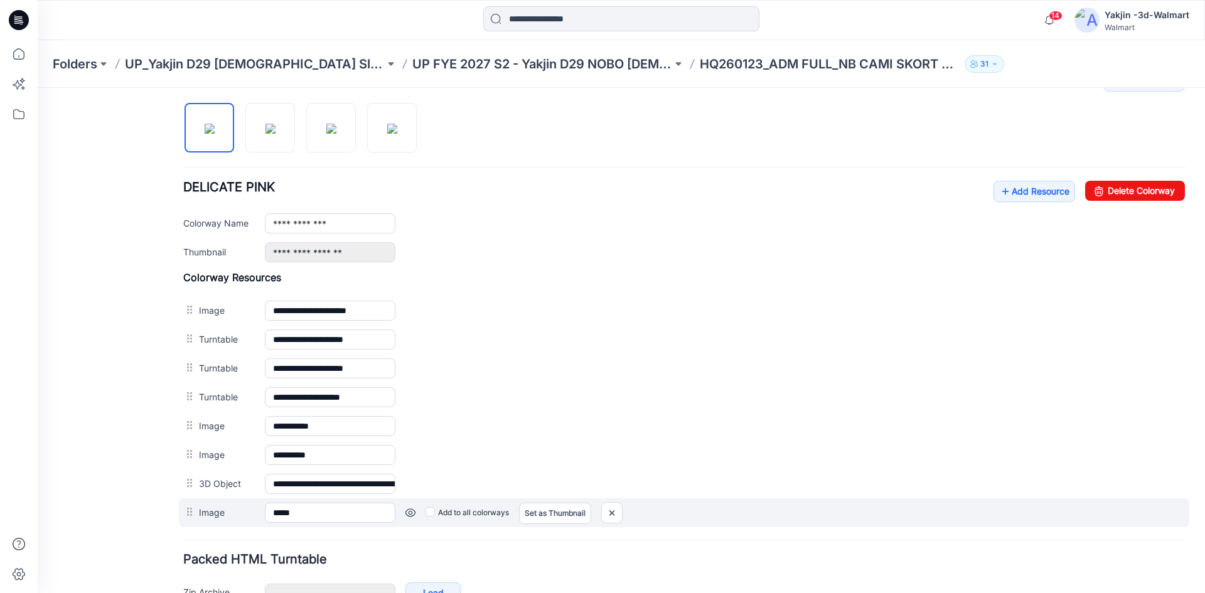
click at [422, 513] on div "Add to all colorways Set as Thumbnail Unset as Thumbnail" at bounding box center [790, 513] width 790 height 20
click at [425, 512] on div "Add to all colorways Set as Thumbnail Unset as Thumbnail" at bounding box center [790, 513] width 790 height 20
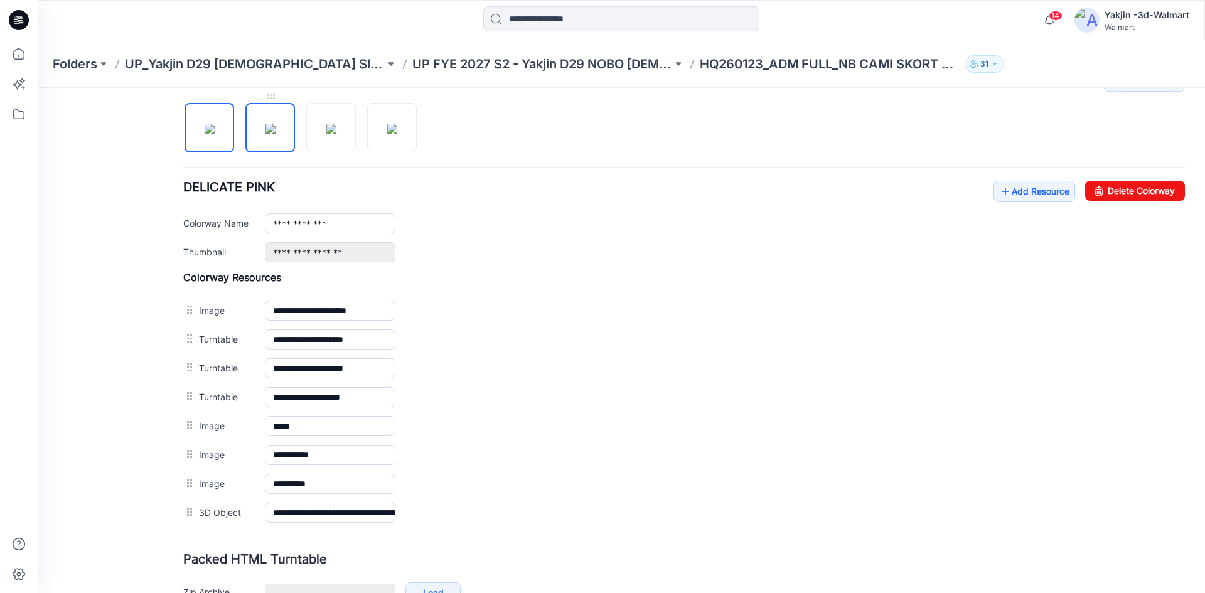
click at [276, 124] on img at bounding box center [271, 129] width 10 height 10
click at [336, 133] on img at bounding box center [331, 129] width 10 height 10
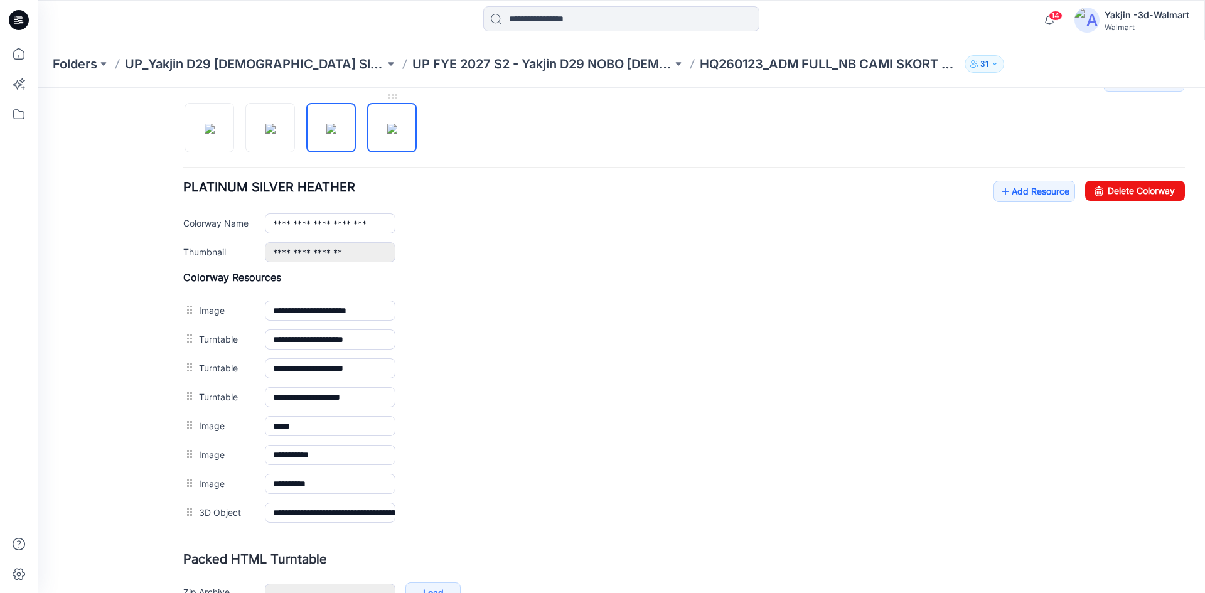
click at [397, 134] on img at bounding box center [392, 129] width 10 height 10
click at [215, 134] on img at bounding box center [210, 129] width 10 height 10
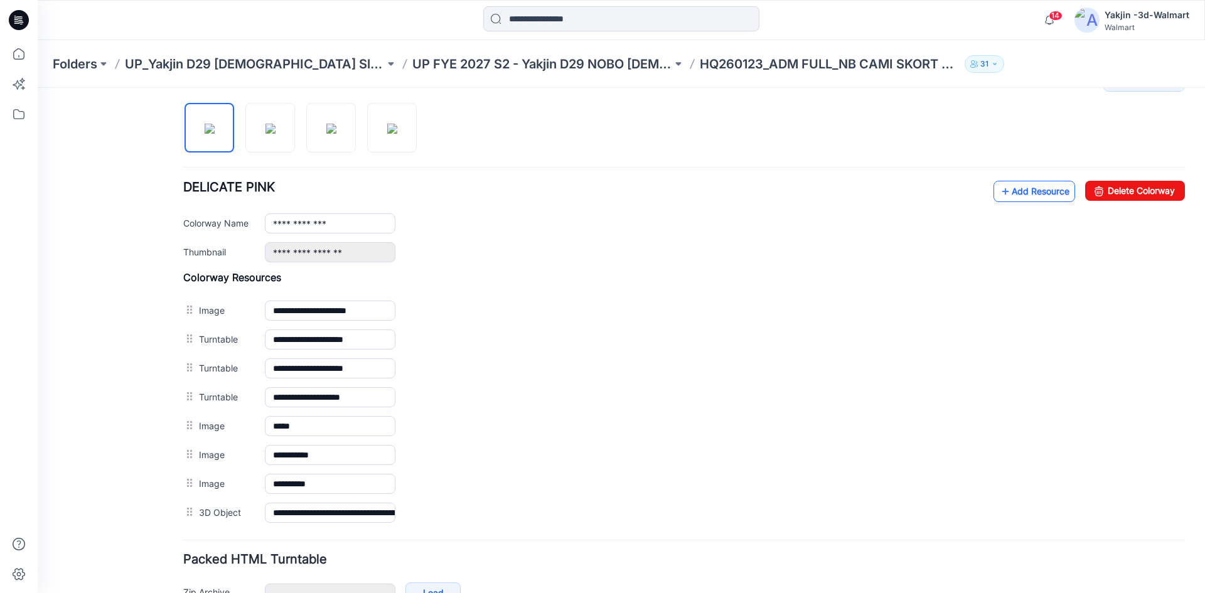
click at [1006, 186] on link "Add Resource" at bounding box center [1035, 191] width 82 height 21
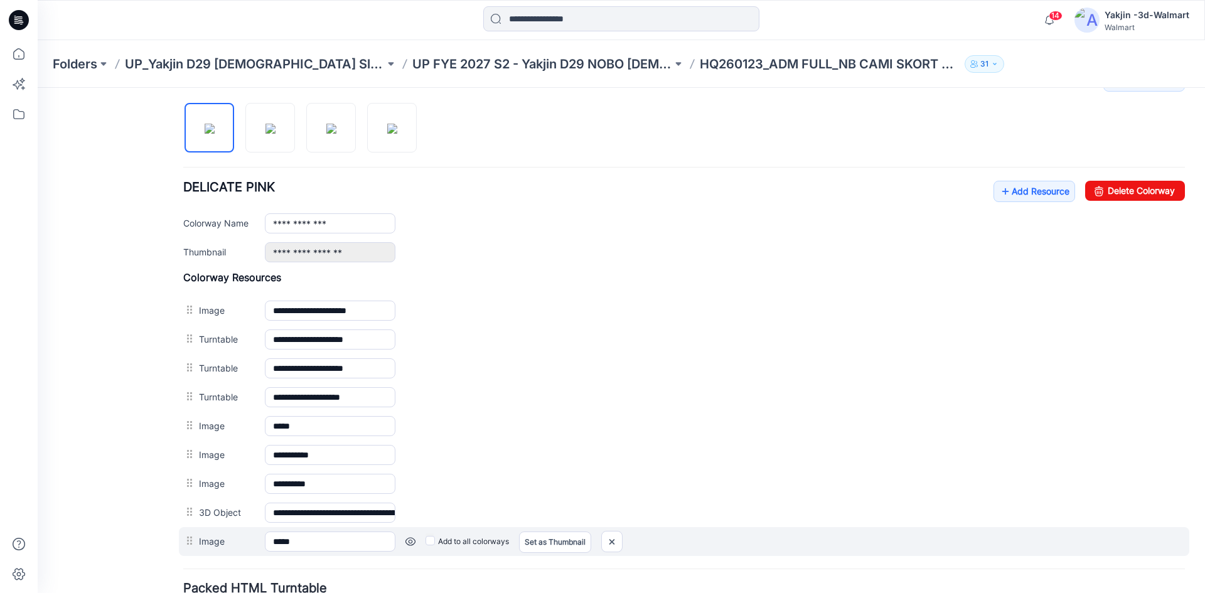
click at [452, 542] on label "Add to all colorways" at bounding box center [467, 542] width 83 height 20
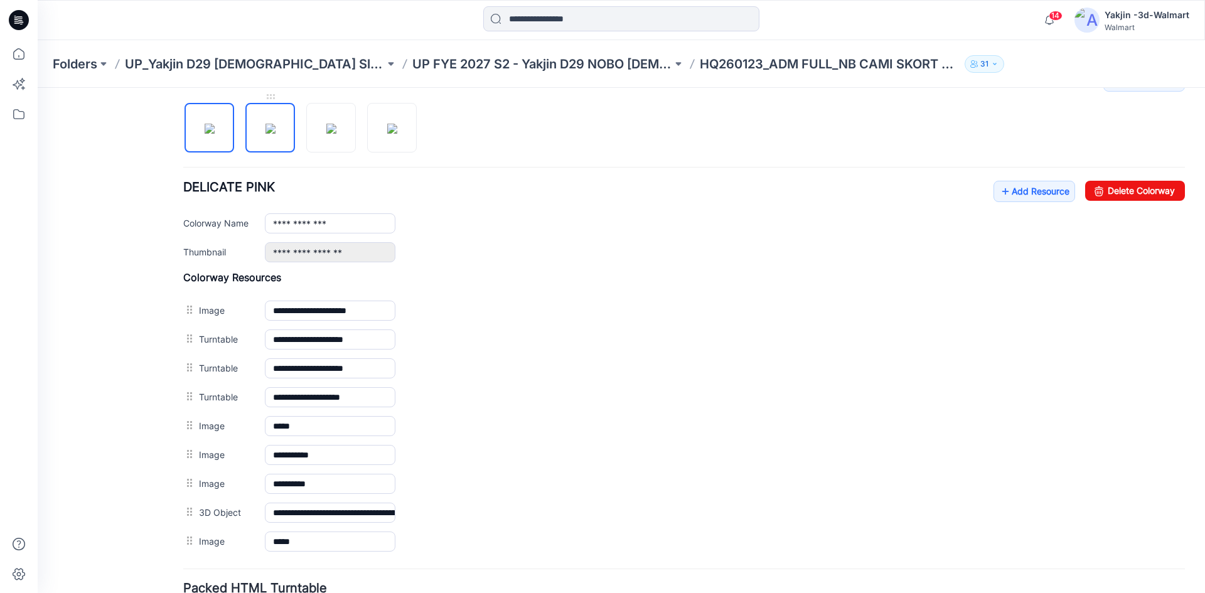
click at [276, 131] on img at bounding box center [271, 129] width 10 height 10
click at [328, 130] on img at bounding box center [331, 129] width 10 height 10
click at [365, 134] on div at bounding box center [305, 121] width 244 height 65
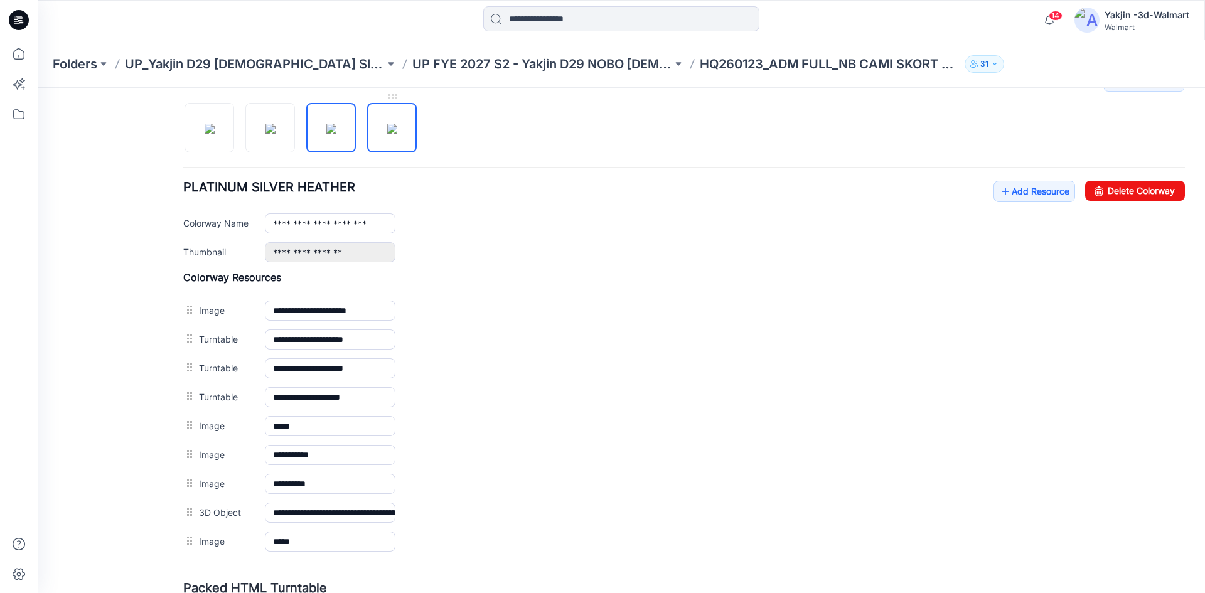
click at [394, 134] on img at bounding box center [392, 129] width 10 height 10
click at [205, 134] on img at bounding box center [210, 129] width 10 height 10
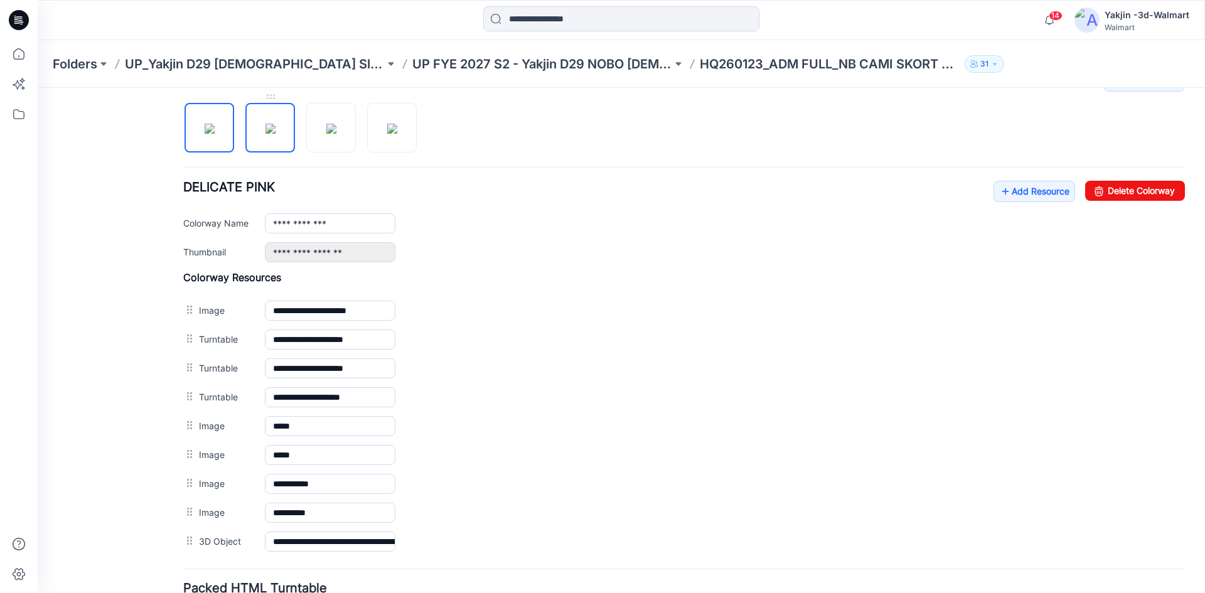
click at [275, 134] on img at bounding box center [271, 129] width 10 height 10
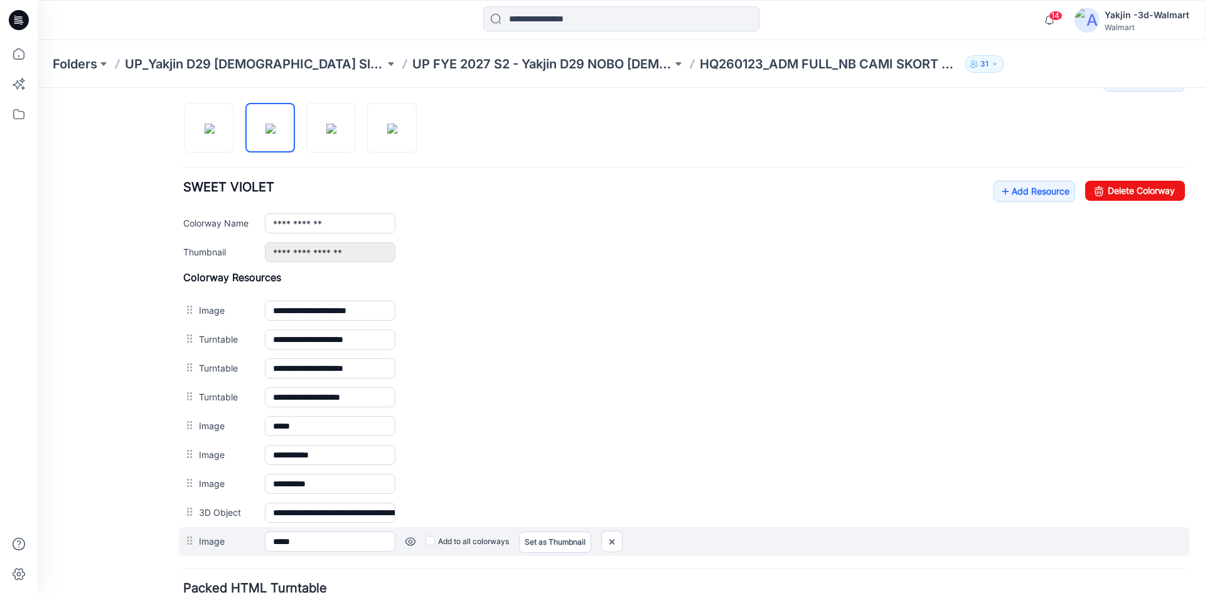
drag, startPoint x: 198, startPoint y: 544, endPoint x: 190, endPoint y: 542, distance: 8.4
click at [197, 544] on div at bounding box center [191, 541] width 16 height 19
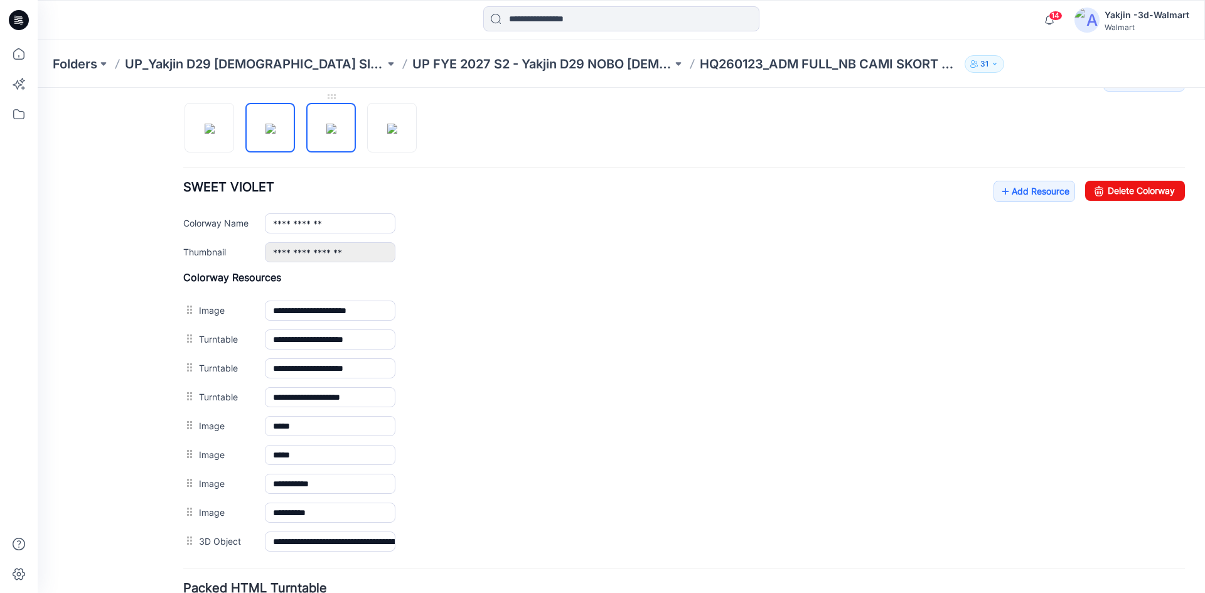
click at [326, 132] on img at bounding box center [331, 129] width 10 height 10
click at [392, 134] on img at bounding box center [392, 129] width 10 height 10
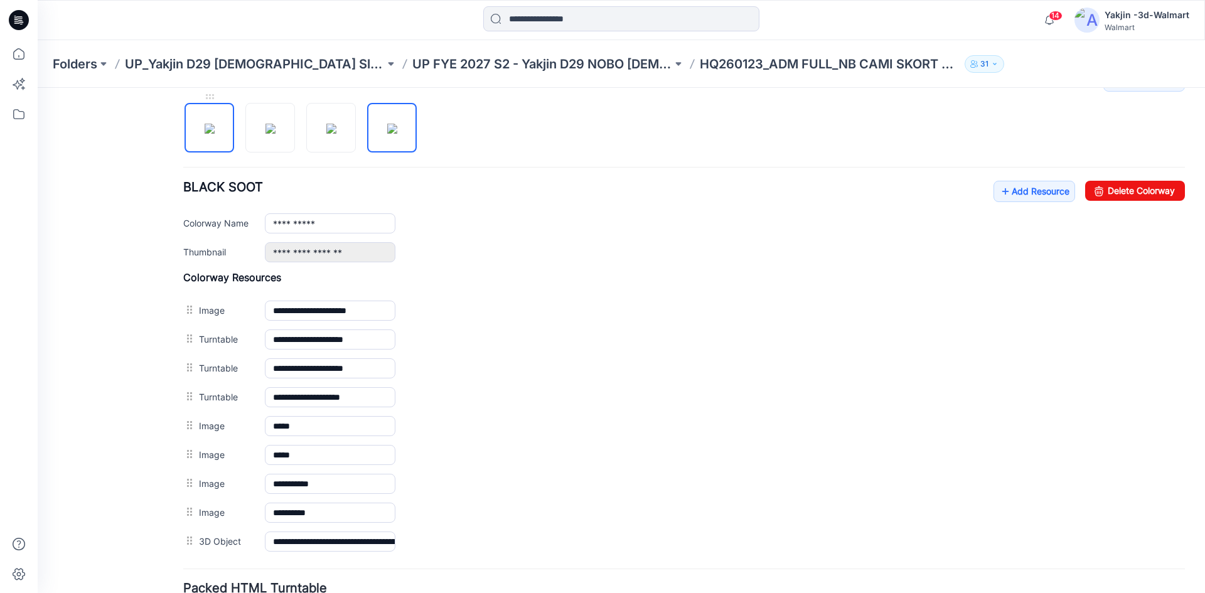
click at [215, 134] on img at bounding box center [210, 129] width 10 height 10
click at [266, 131] on img at bounding box center [271, 129] width 10 height 10
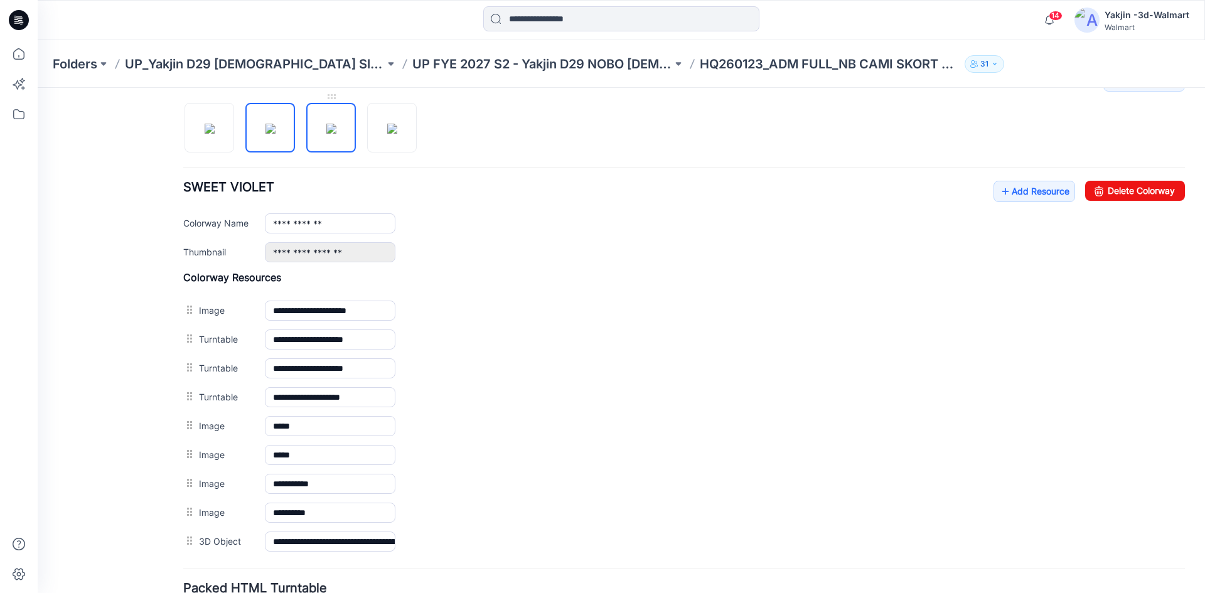
click at [330, 134] on img at bounding box center [331, 129] width 10 height 10
click at [387, 133] on img at bounding box center [392, 129] width 10 height 10
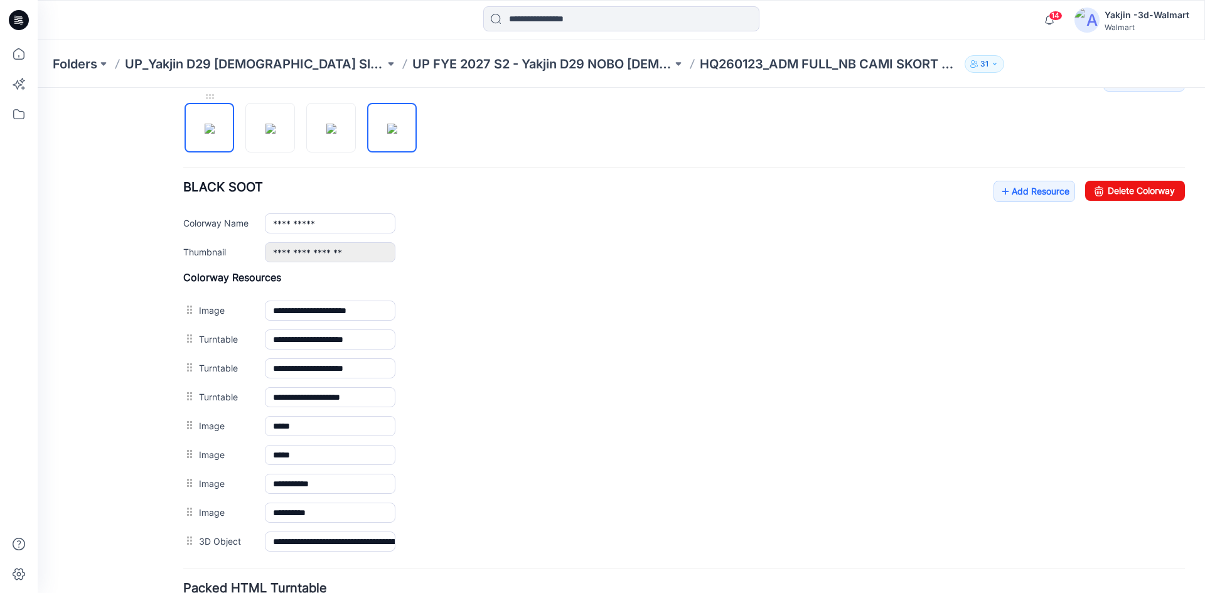
click at [215, 134] on img at bounding box center [210, 129] width 10 height 10
click at [269, 127] on img at bounding box center [271, 129] width 10 height 10
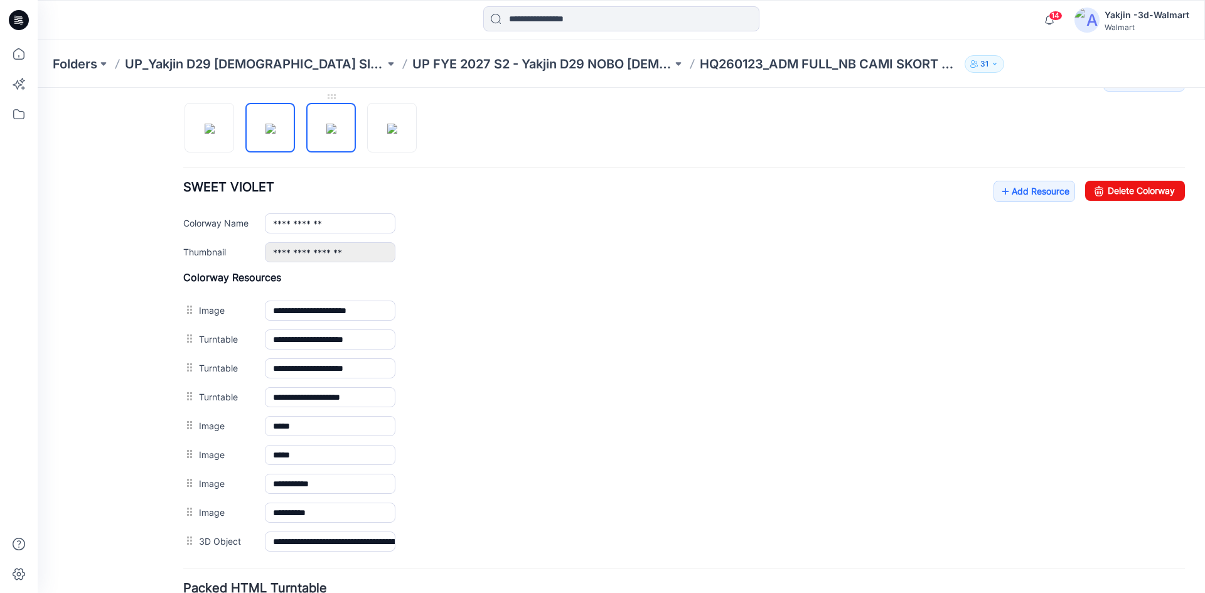
click at [326, 126] on img at bounding box center [331, 129] width 10 height 10
click at [387, 127] on img at bounding box center [392, 129] width 10 height 10
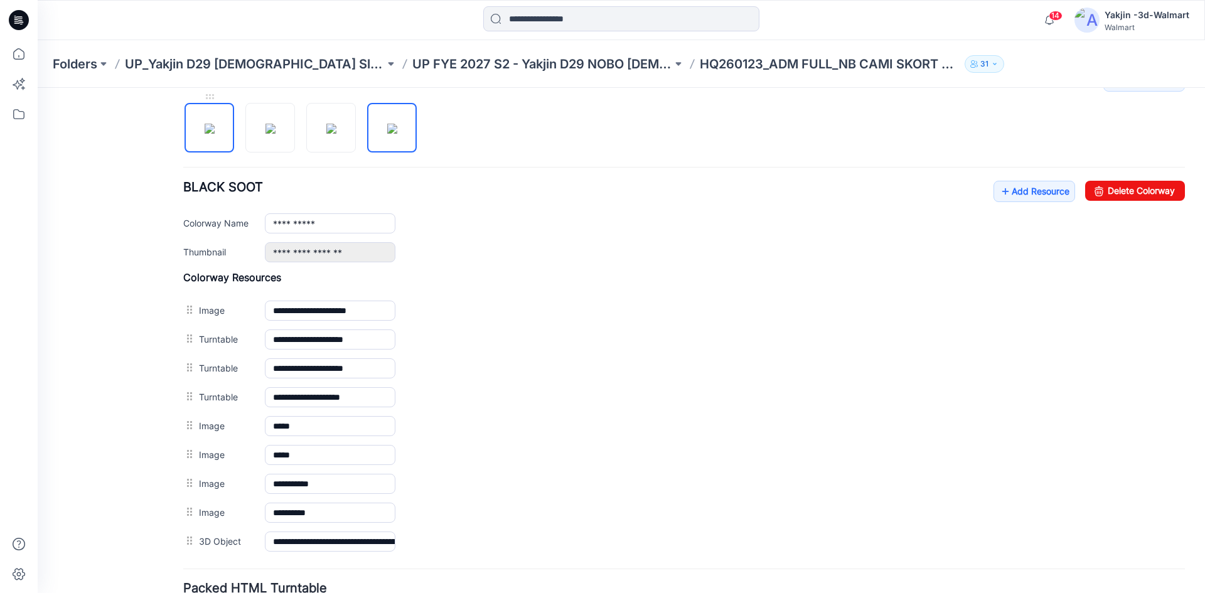
click at [215, 134] on img at bounding box center [210, 129] width 10 height 10
click at [276, 131] on img at bounding box center [271, 129] width 10 height 10
click at [210, 134] on img at bounding box center [210, 129] width 10 height 10
type input "**********"
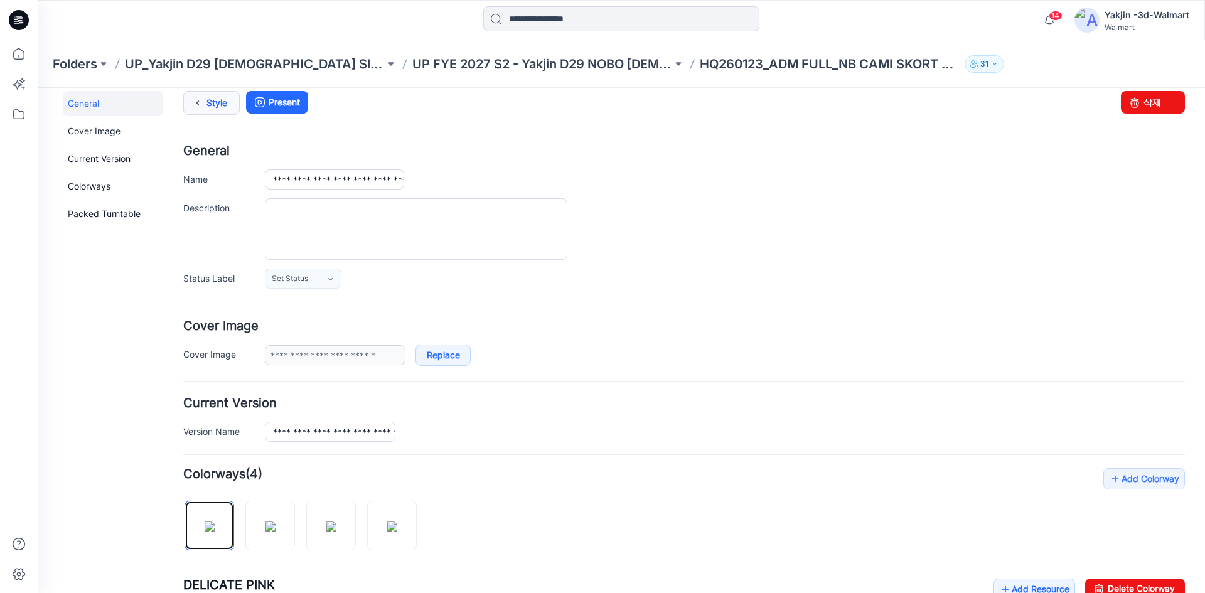
scroll to position [0, 0]
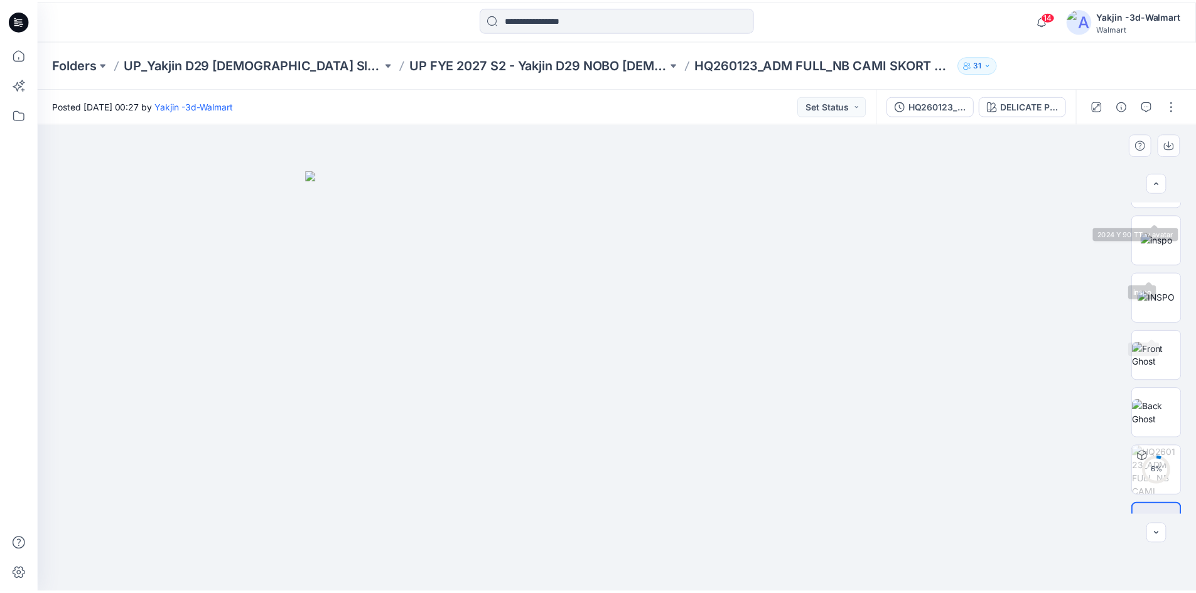
scroll to position [256, 0]
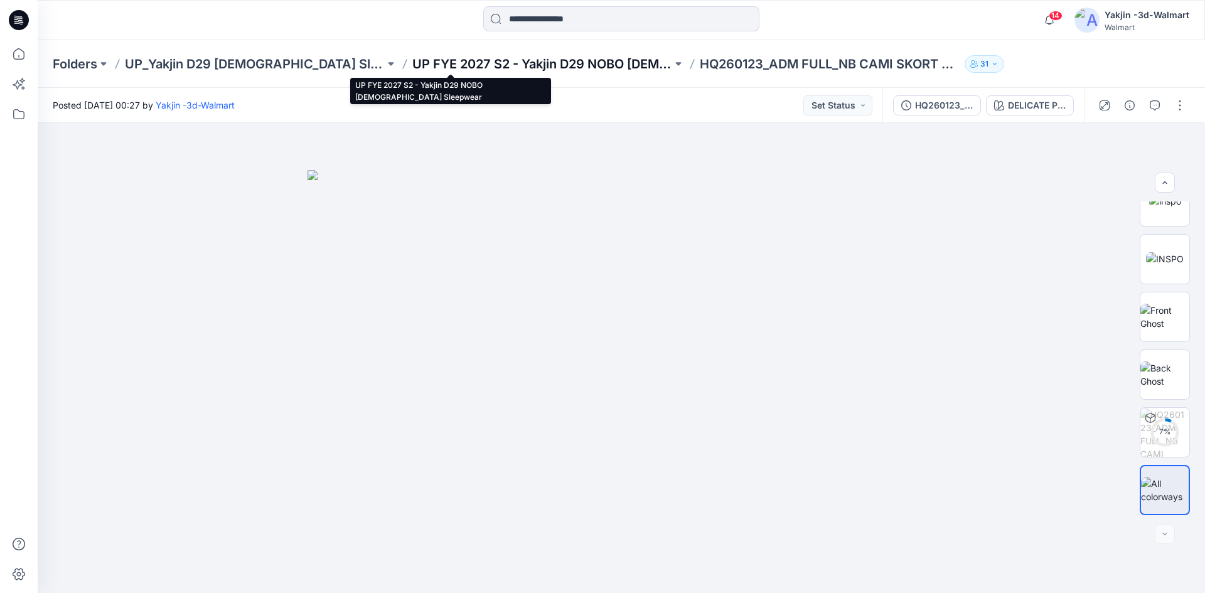
click at [486, 64] on p "UP FYE 2027 S2 - Yakjin D29 NOBO [DEMOGRAPHIC_DATA] Sleepwear" at bounding box center [542, 64] width 260 height 18
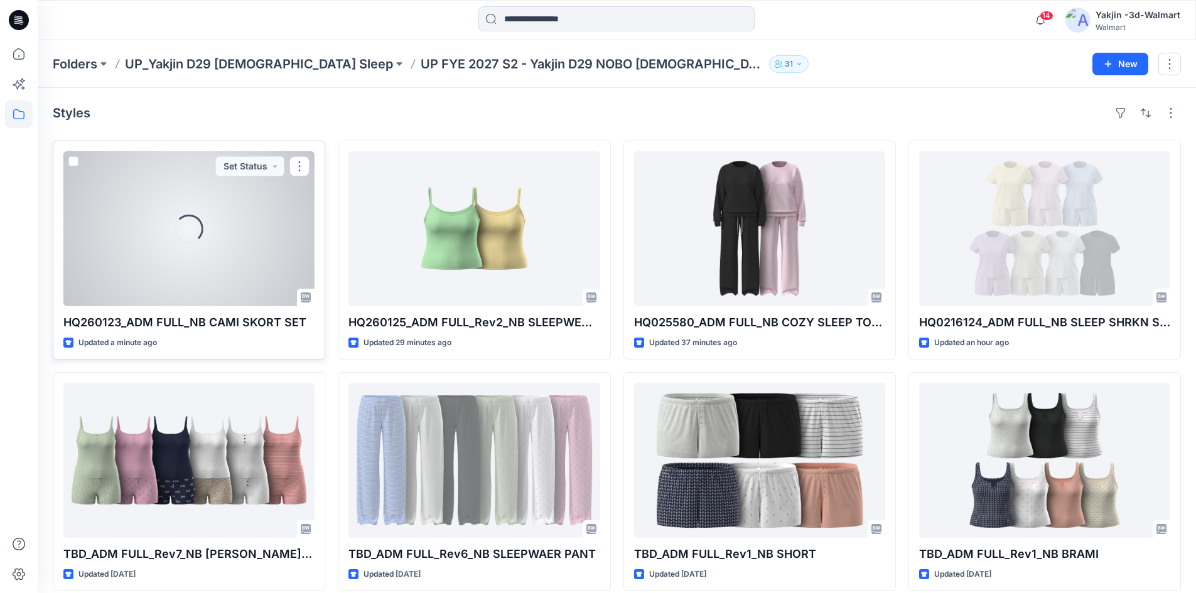
click at [151, 269] on div "Loading..." at bounding box center [188, 228] width 251 height 155
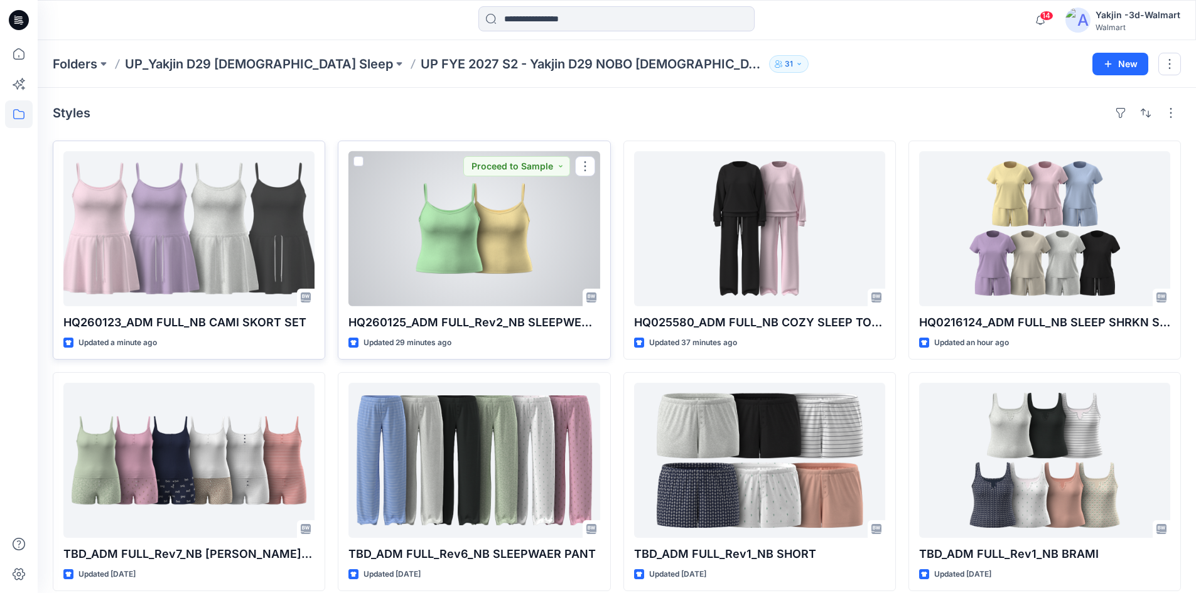
click at [452, 236] on div at bounding box center [473, 228] width 251 height 155
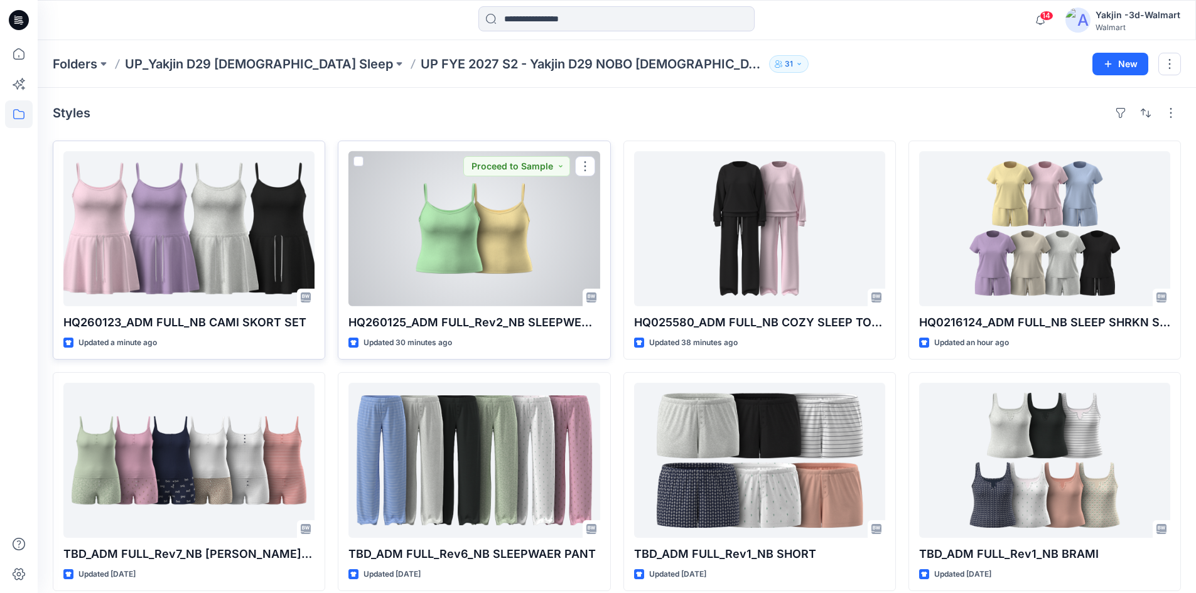
click at [441, 230] on div at bounding box center [473, 228] width 251 height 155
